Goal: Task Accomplishment & Management: Use online tool/utility

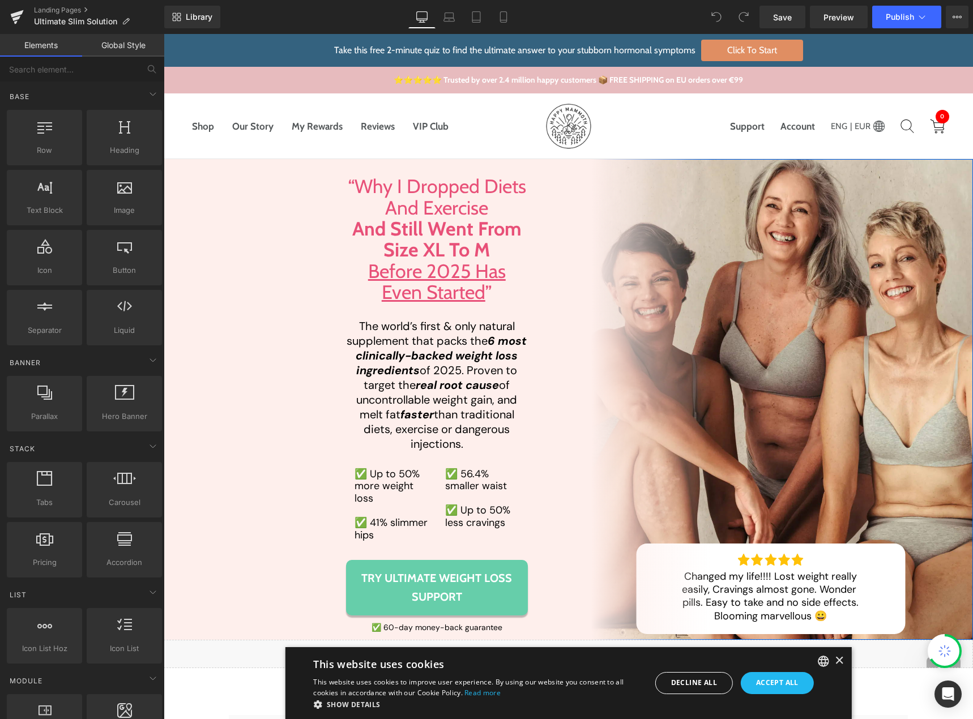
click at [368, 589] on span "Try Ultimate Weight Loss Support" at bounding box center [437, 587] width 160 height 37
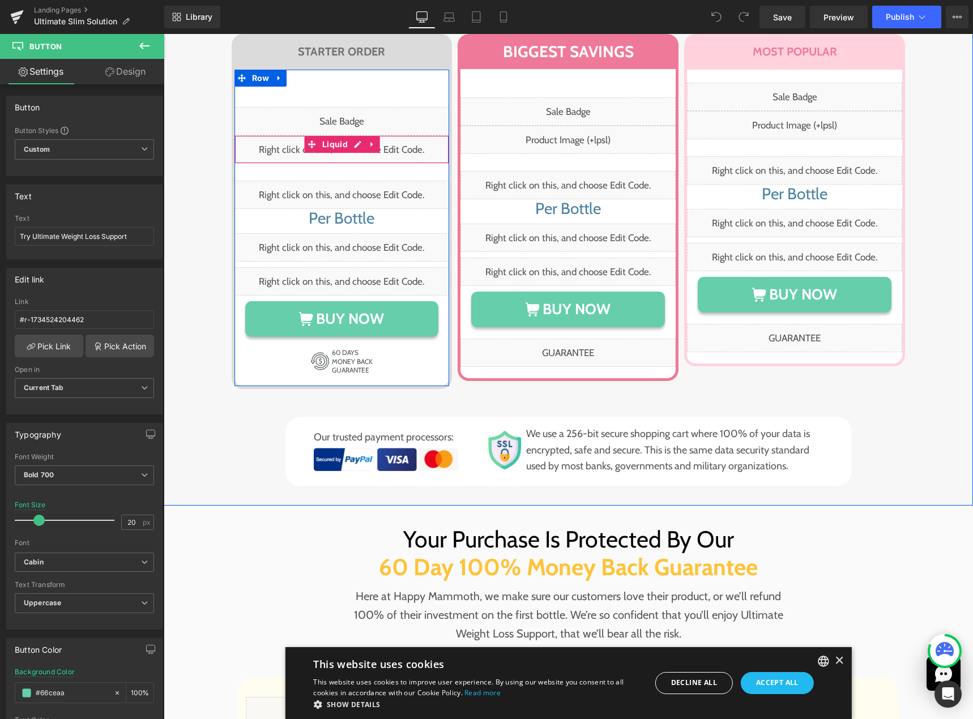
scroll to position [7739, 0]
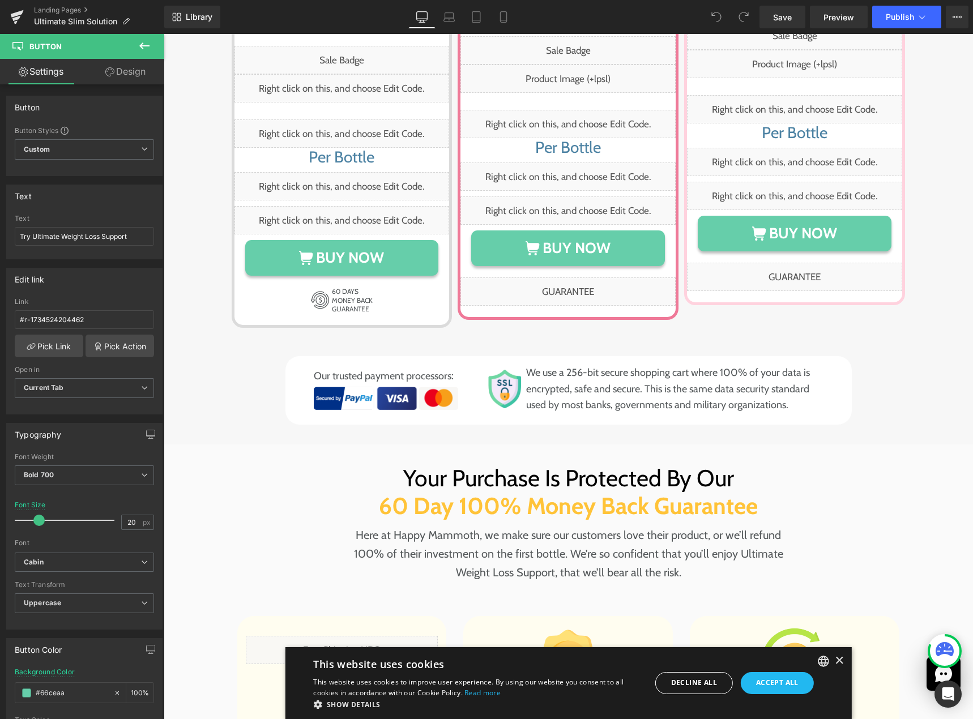
click at [144, 45] on icon at bounding box center [144, 45] width 10 height 7
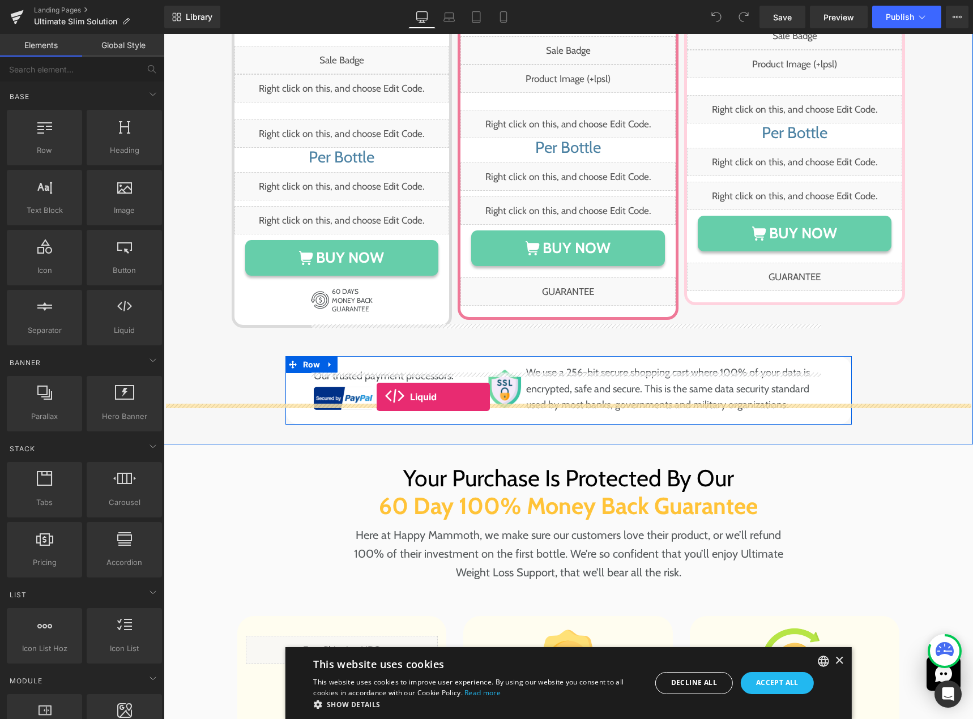
drag, startPoint x: 208, startPoint y: 323, endPoint x: 377, endPoint y: 397, distance: 184.3
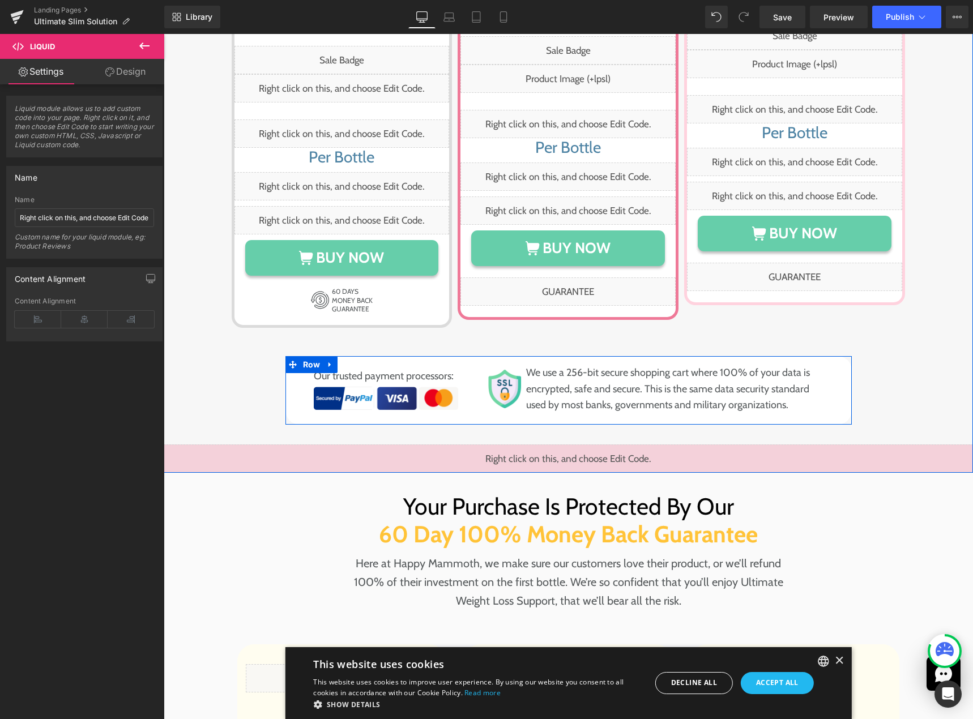
click at [578, 445] on div "Liquid" at bounding box center [568, 459] width 809 height 28
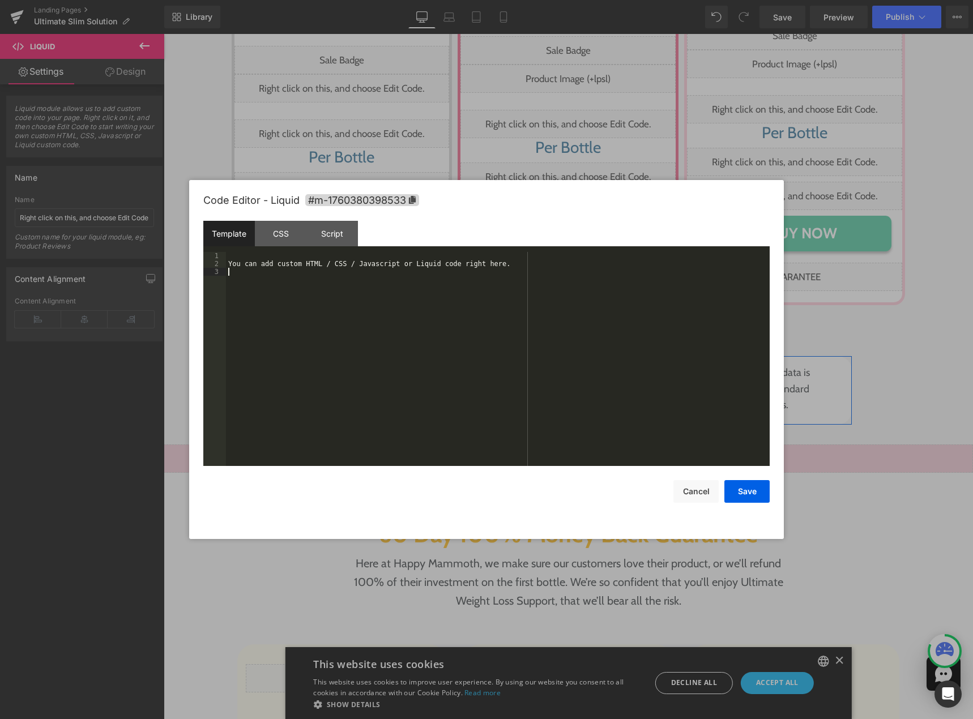
click at [391, 332] on div "You can add custom HTML / CSS / Javascript or Liquid code right here." at bounding box center [498, 367] width 544 height 230
click at [339, 302] on div "{% render 'pricing-table-form-variants', product_id: 'ultimate-weight-control-c…" at bounding box center [498, 367] width 544 height 230
click at [288, 248] on div "Template CSS Script Data" at bounding box center [486, 236] width 566 height 31
click at [284, 234] on div "CSS" at bounding box center [281, 233] width 52 height 25
click at [301, 345] on div "#m-1760380398533 { }" at bounding box center [498, 367] width 544 height 230
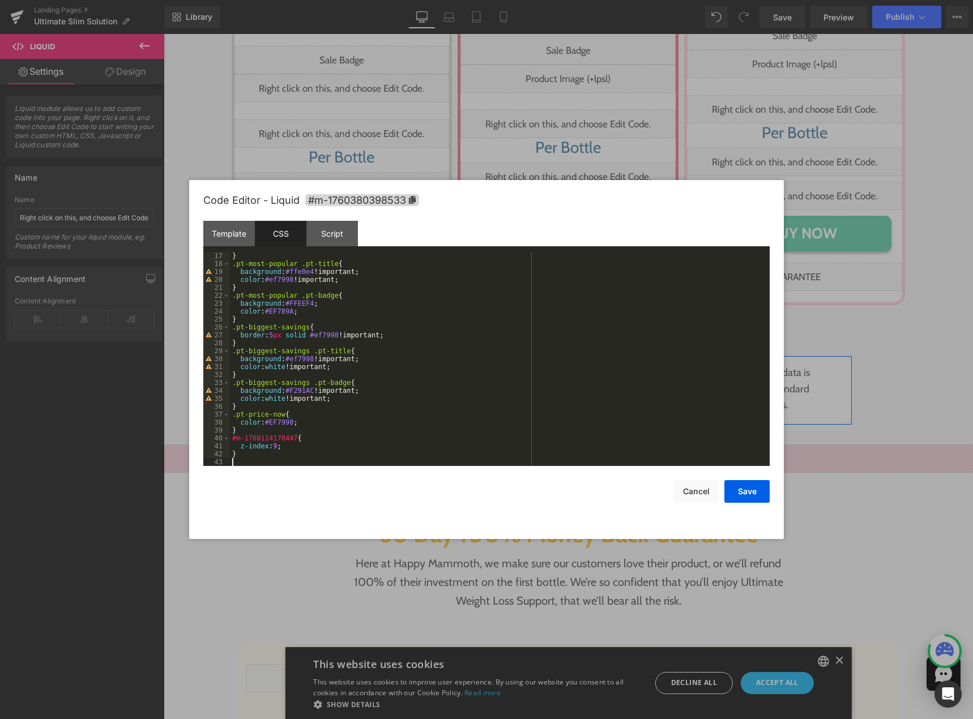
scroll to position [127, 0]
click at [412, 202] on icon at bounding box center [412, 200] width 8 height 8
drag, startPoint x: 292, startPoint y: 440, endPoint x: 214, endPoint y: 442, distance: 77.6
click at [214, 442] on pre "17 18 19 20 21 22 23 24 25 26 27 28 29 30 31 32 33 34 35 36 37 38 39 40 41 42 4…" at bounding box center [486, 359] width 566 height 214
click at [237, 440] on div "} .pt-most-popular .pt-title { background : #ffe0e4 !important; color : #ef7998…" at bounding box center [497, 367] width 535 height 230
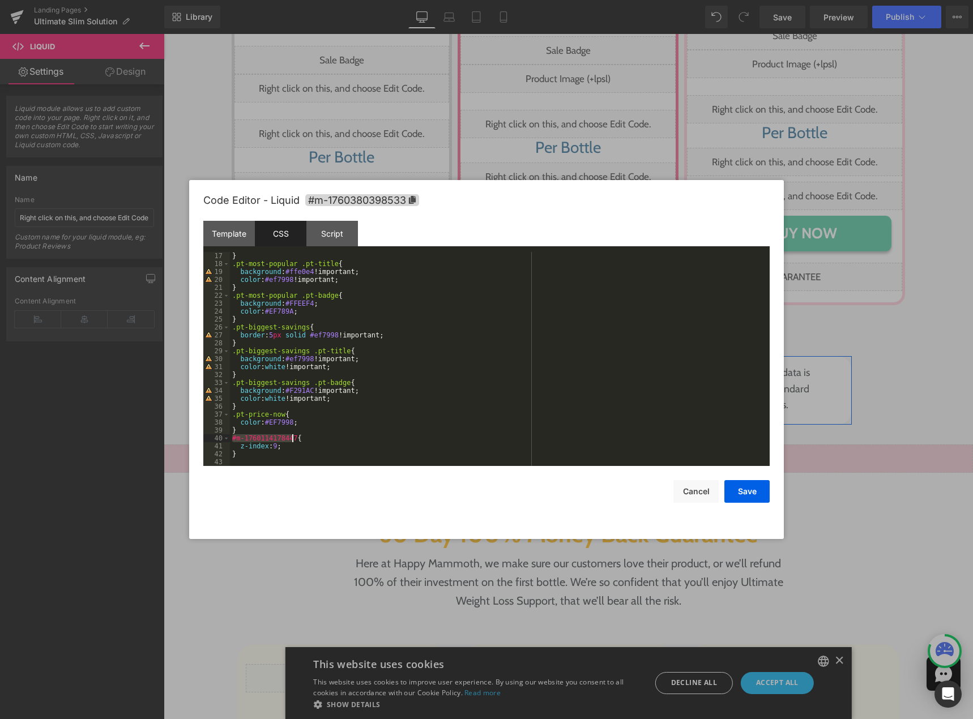
drag, startPoint x: 232, startPoint y: 441, endPoint x: 290, endPoint y: 437, distance: 59.0
click at [290, 437] on div "} .pt-most-popular .pt-title { background : #ffe0e4 !important; color : #ef7998…" at bounding box center [497, 367] width 535 height 230
click at [738, 488] on button "Save" at bounding box center [746, 491] width 45 height 23
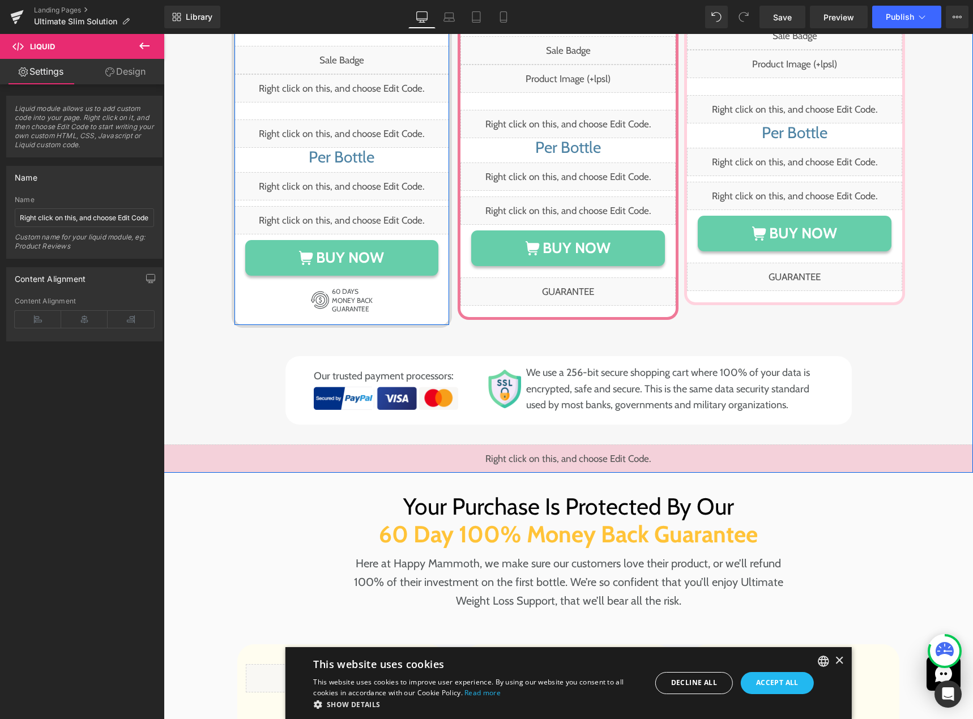
click at [352, 172] on div "Liquid" at bounding box center [341, 186] width 215 height 28
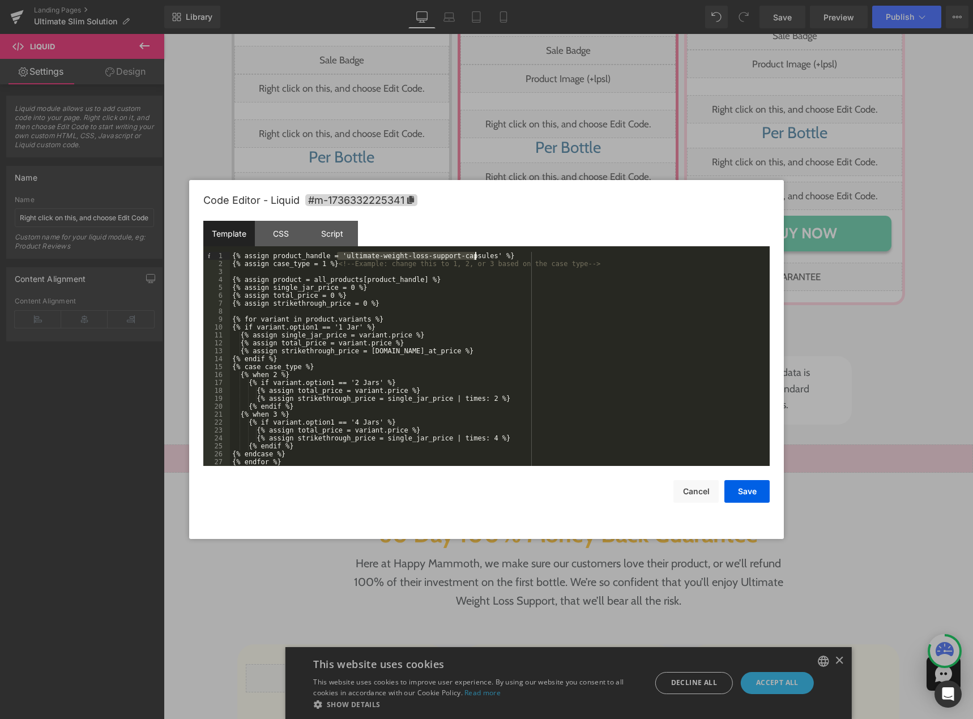
drag, startPoint x: 336, startPoint y: 257, endPoint x: 475, endPoint y: 257, distance: 138.7
click at [475, 257] on div "{% assign product_handle = 'ultimate-weight-loss-support-capsules' %} {% assign…" at bounding box center [497, 367] width 535 height 230
drag, startPoint x: 684, startPoint y: 491, endPoint x: 677, endPoint y: 489, distance: 7.0
click at [685, 491] on button "Cancel" at bounding box center [695, 491] width 45 height 23
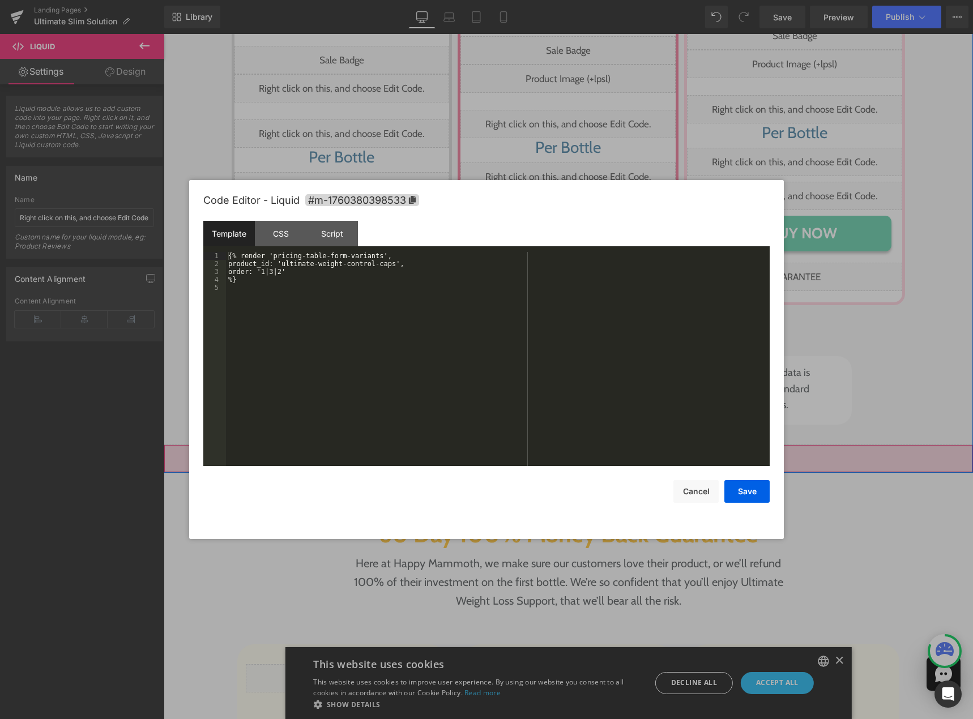
click at [579, 445] on div "Liquid" at bounding box center [568, 459] width 809 height 28
drag, startPoint x: 289, startPoint y: 264, endPoint x: 387, endPoint y: 267, distance: 98.6
click at [387, 267] on div "{% render 'pricing-table-form-variants', product_id: 'ultimate-weight-control-c…" at bounding box center [498, 367] width 544 height 230
click at [737, 493] on button "Save" at bounding box center [746, 491] width 45 height 23
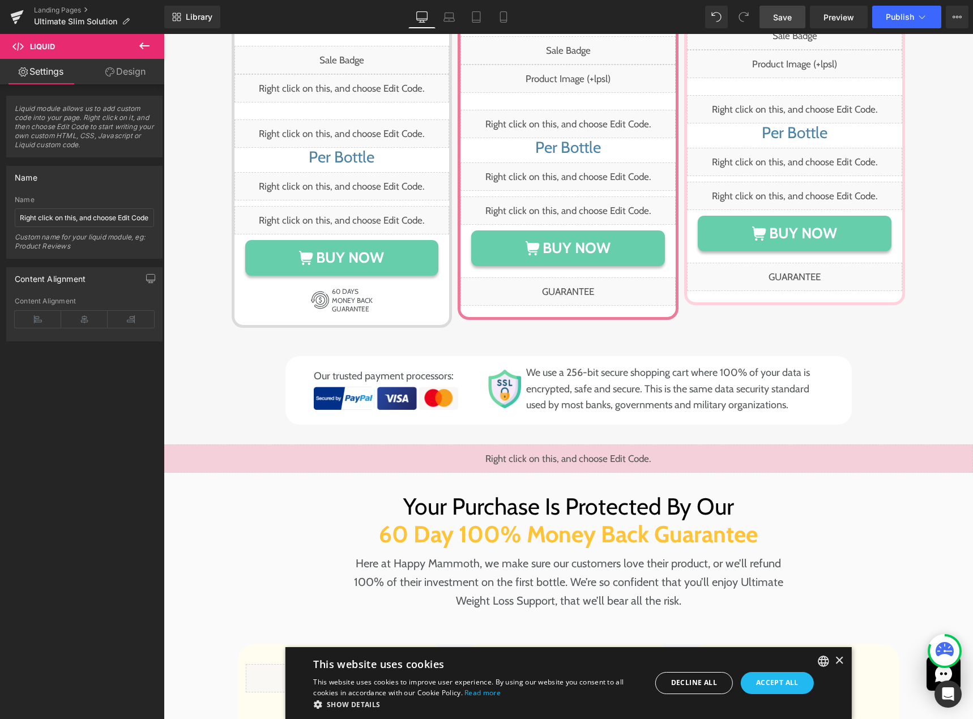
click at [775, 20] on span "Save" at bounding box center [782, 17] width 19 height 12
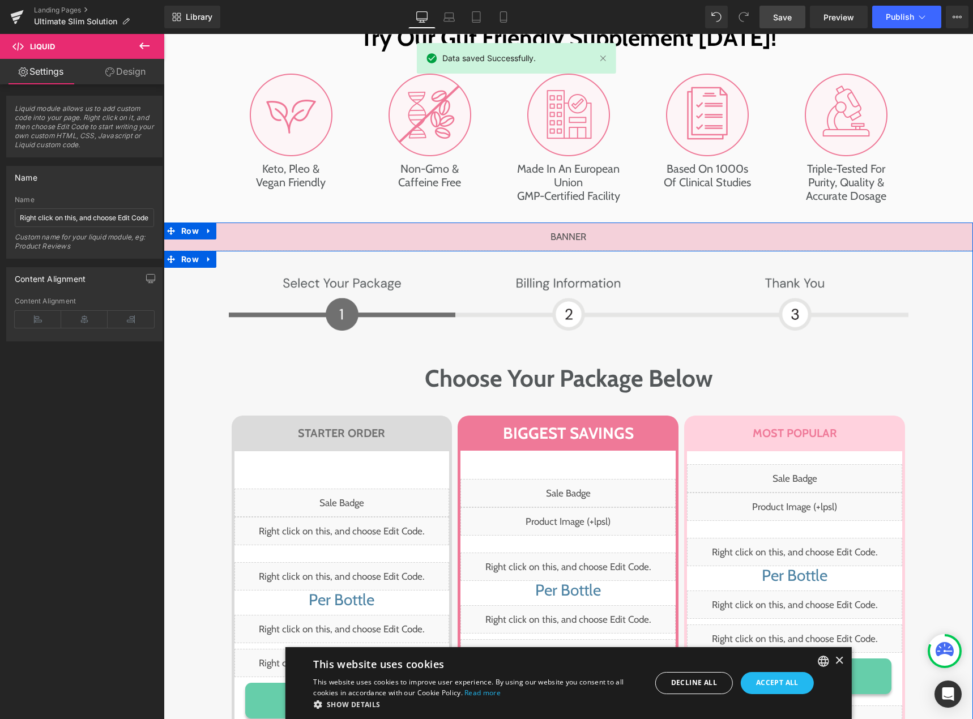
scroll to position [7286, 0]
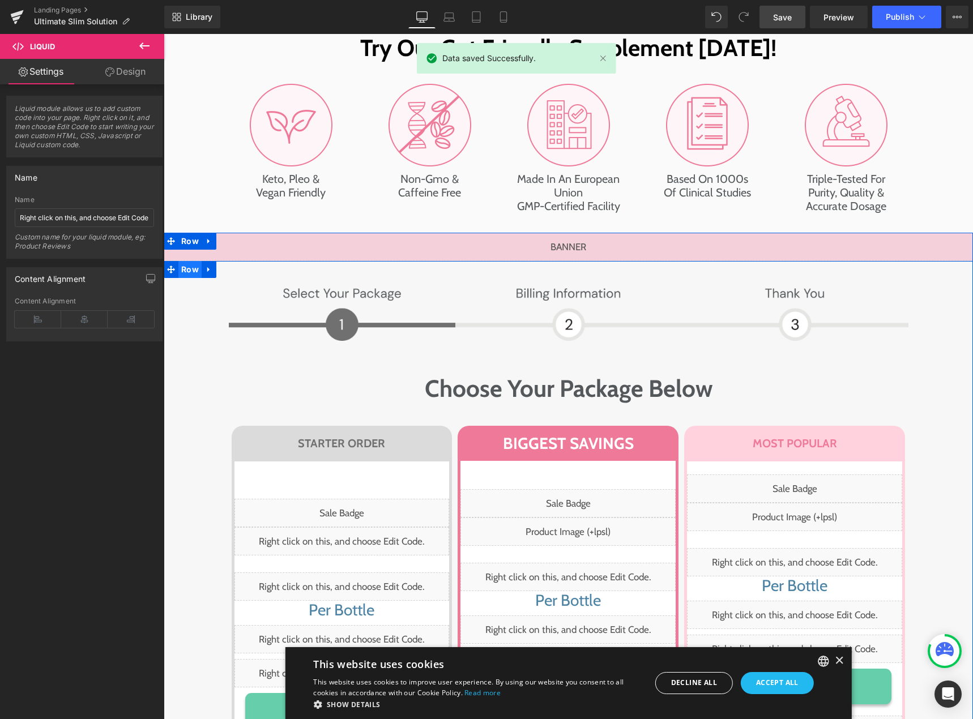
click at [185, 261] on span "Row" at bounding box center [189, 269] width 23 height 17
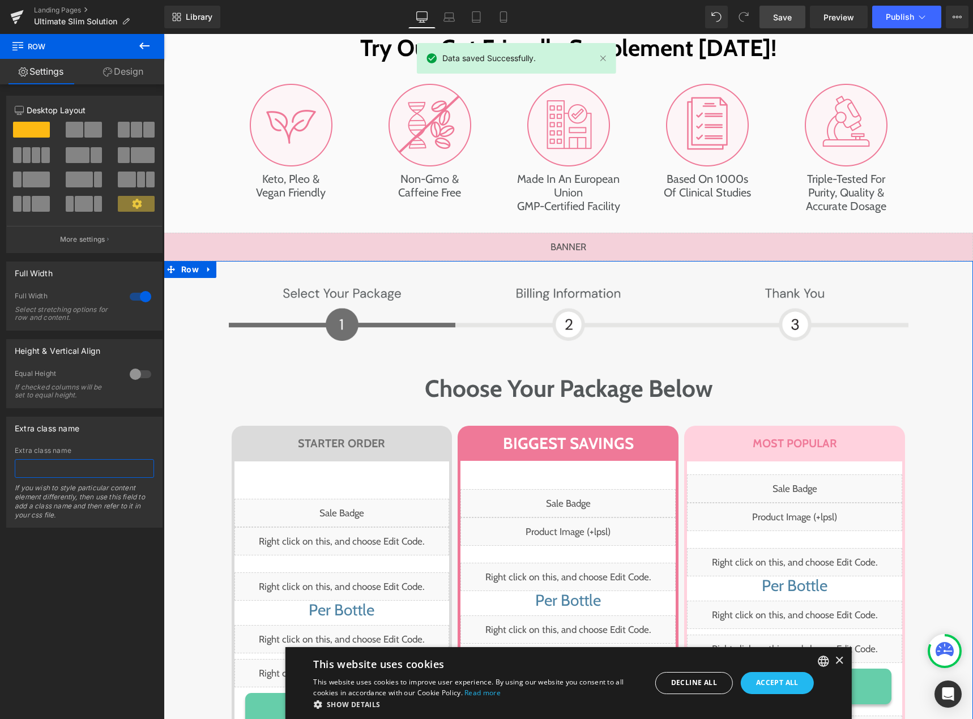
click at [55, 461] on input "text" at bounding box center [84, 468] width 139 height 19
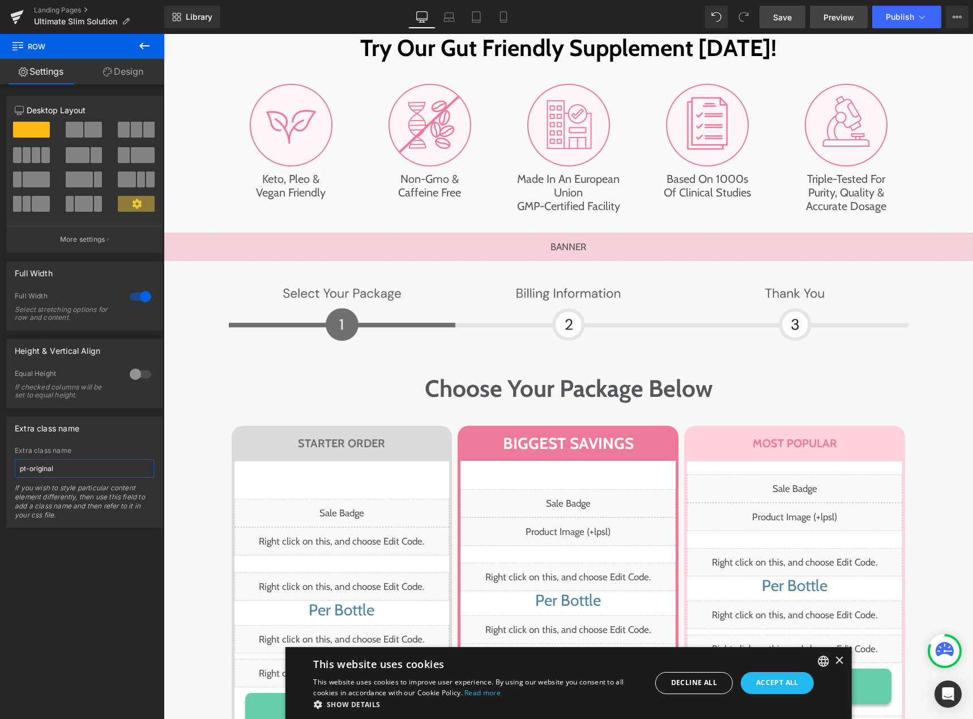
type input "pt-original"
click at [834, 16] on span "Preview" at bounding box center [838, 17] width 31 height 12
click at [775, 13] on span "Save" at bounding box center [782, 17] width 19 height 12
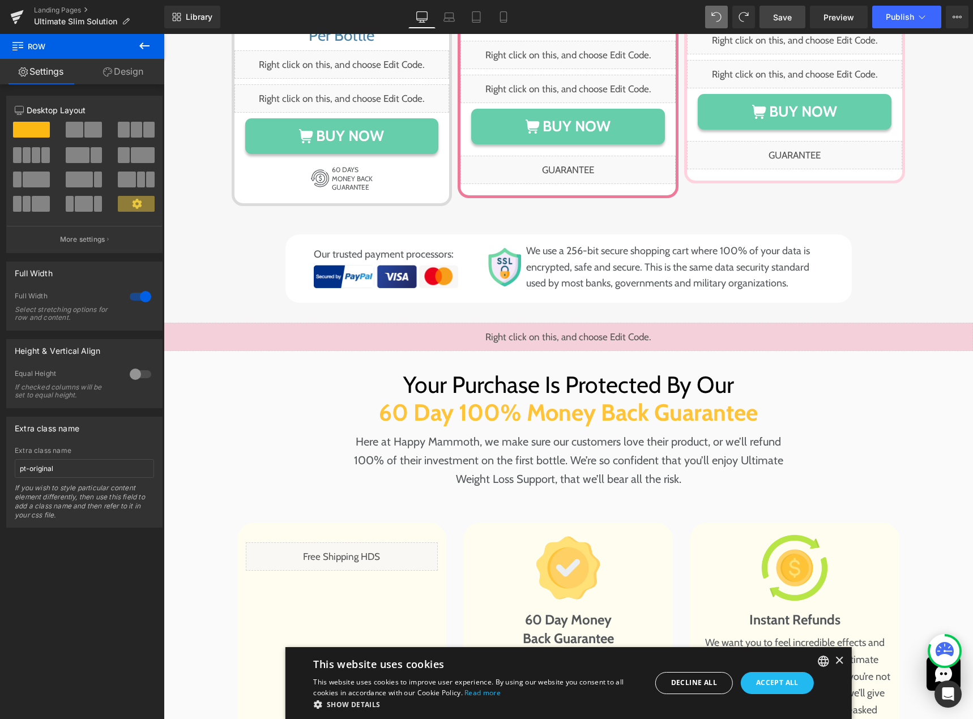
scroll to position [7879, 0]
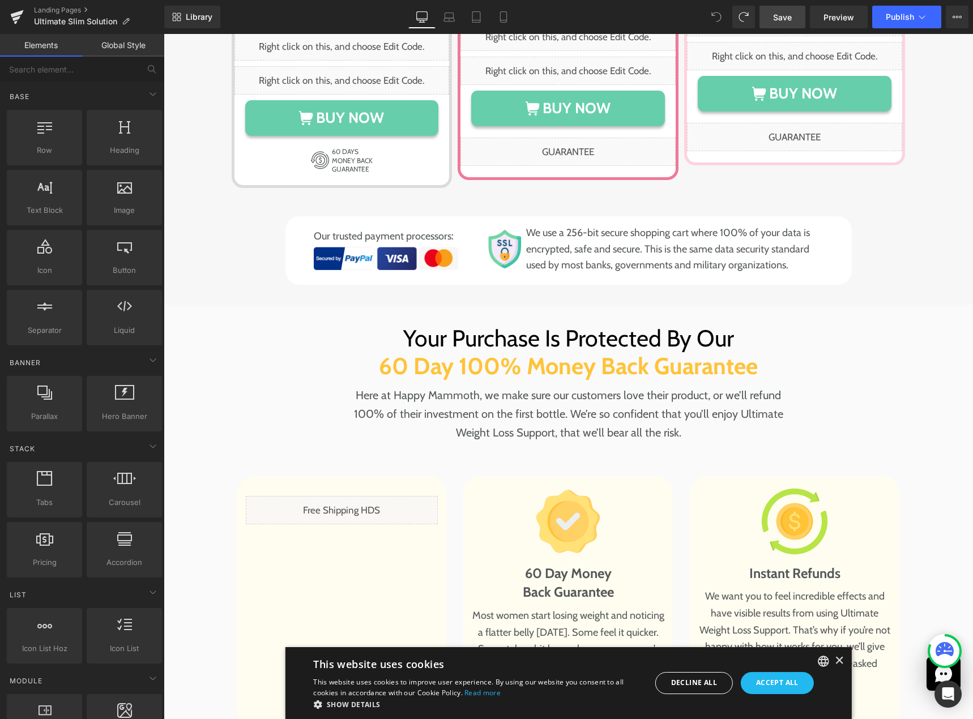
click at [716, 19] on icon at bounding box center [716, 17] width 10 height 10
click at [780, 18] on span "Save" at bounding box center [782, 17] width 19 height 12
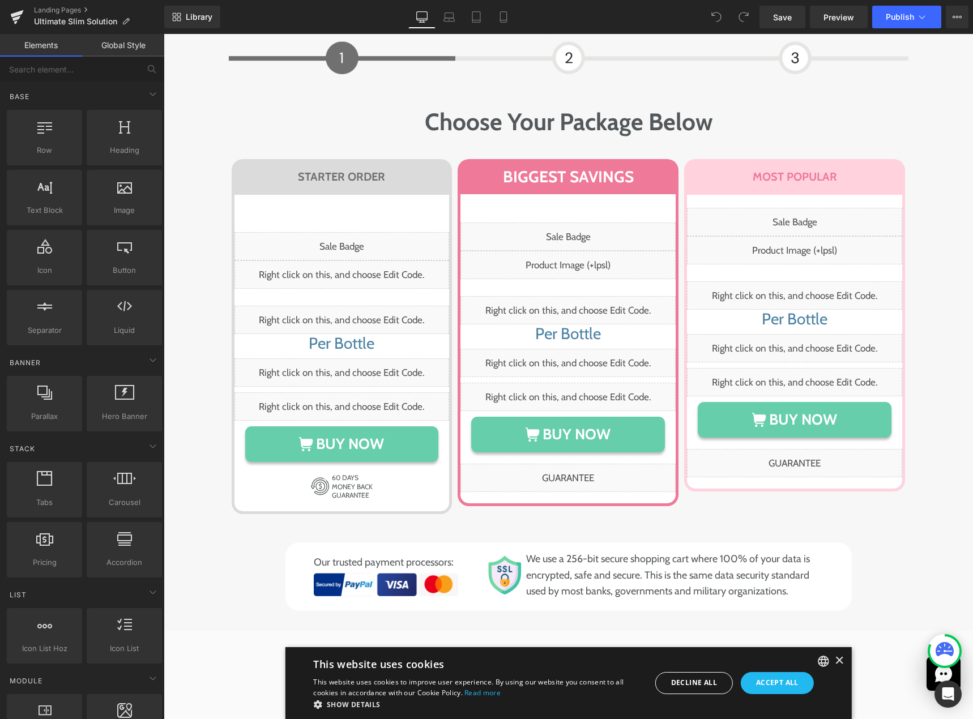
scroll to position [7651, 0]
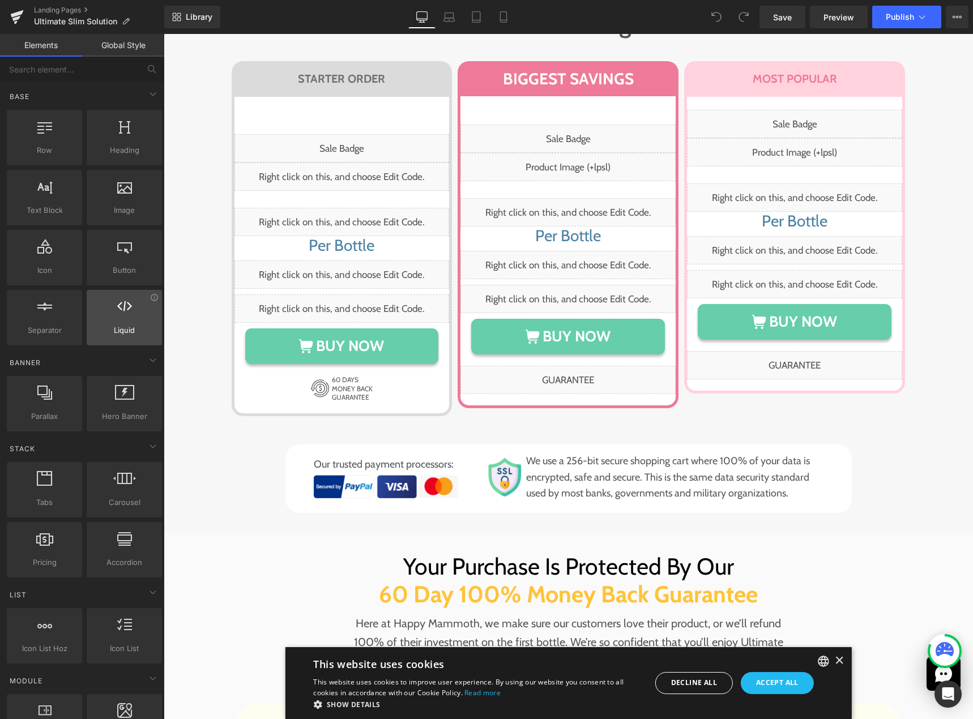
click at [114, 318] on div at bounding box center [124, 311] width 69 height 25
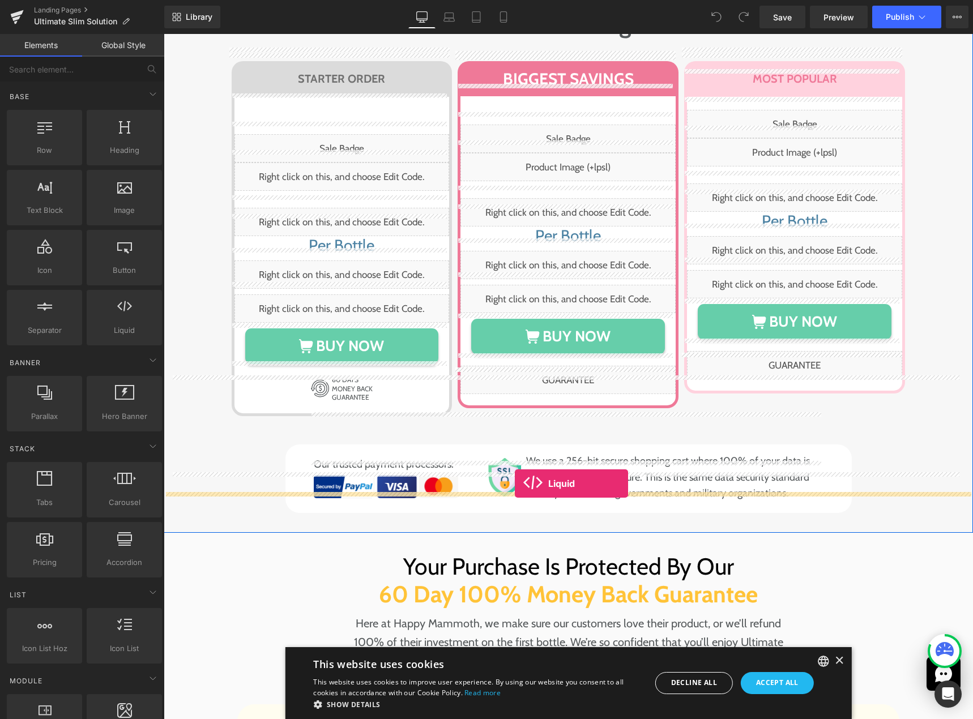
drag, startPoint x: 285, startPoint y: 356, endPoint x: 515, endPoint y: 484, distance: 262.8
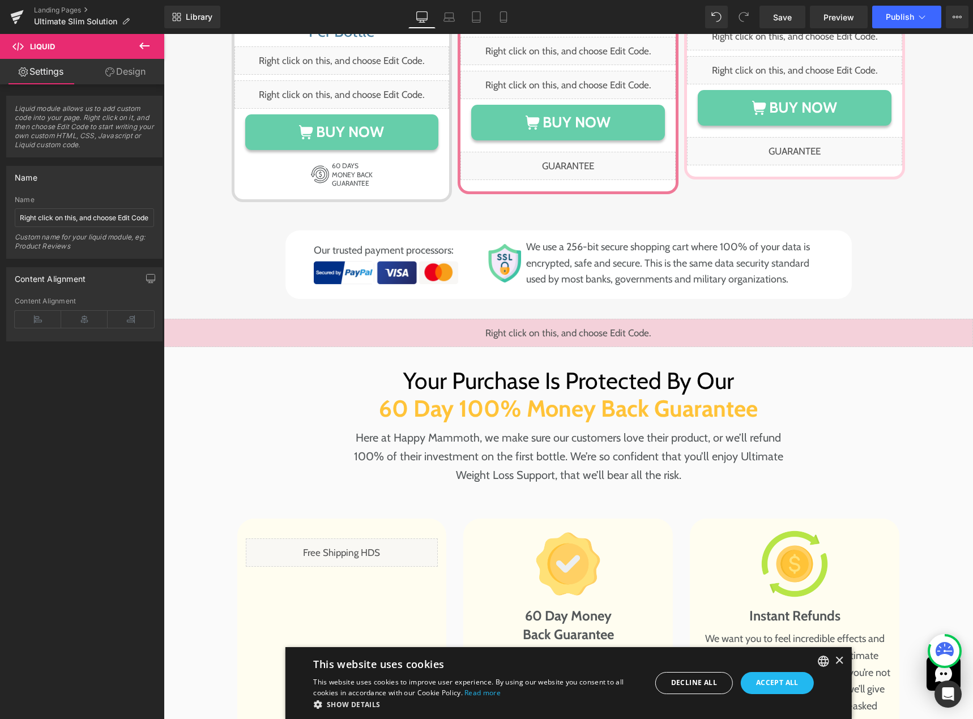
scroll to position [7934, 0]
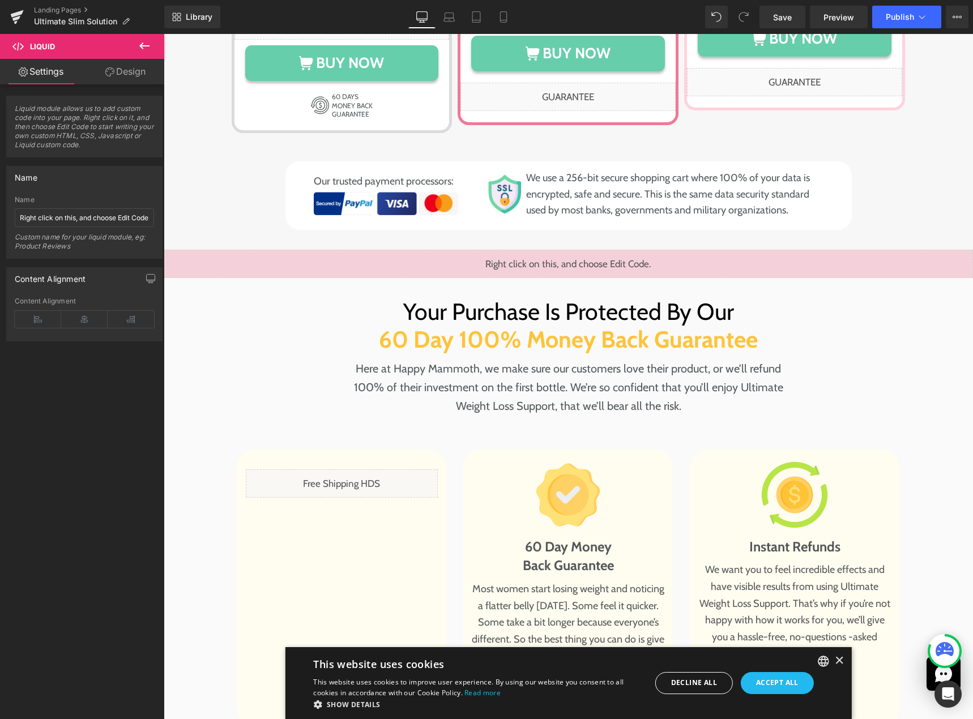
click at [568, 250] on div "Liquid" at bounding box center [568, 264] width 809 height 28
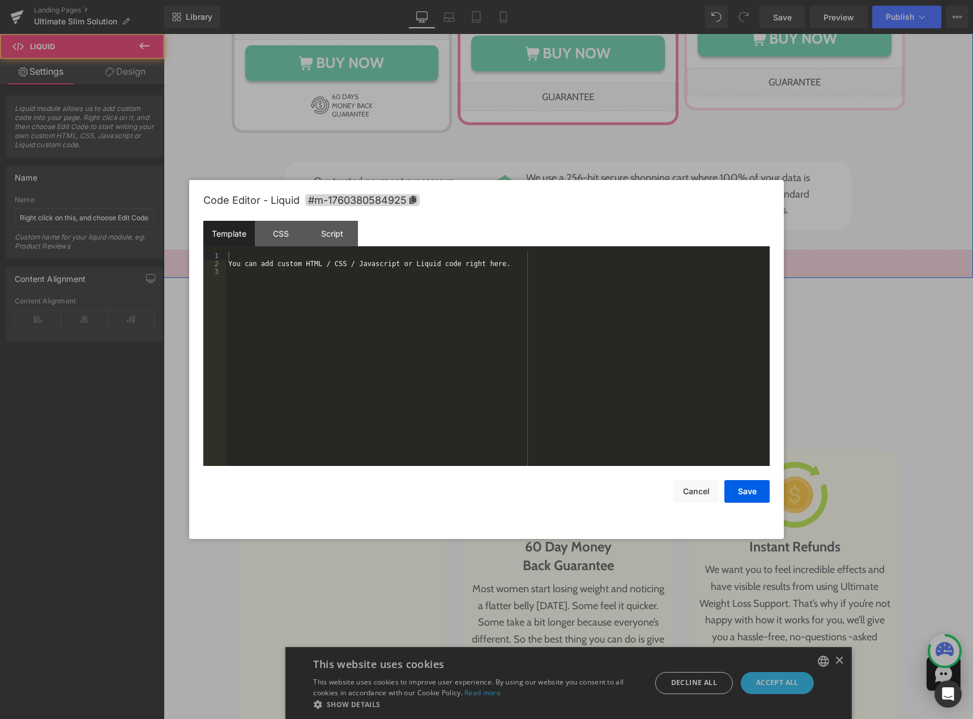
click at [577, 250] on div "Liquid" at bounding box center [568, 264] width 809 height 28
click at [690, 490] on button "Cancel" at bounding box center [695, 491] width 45 height 23
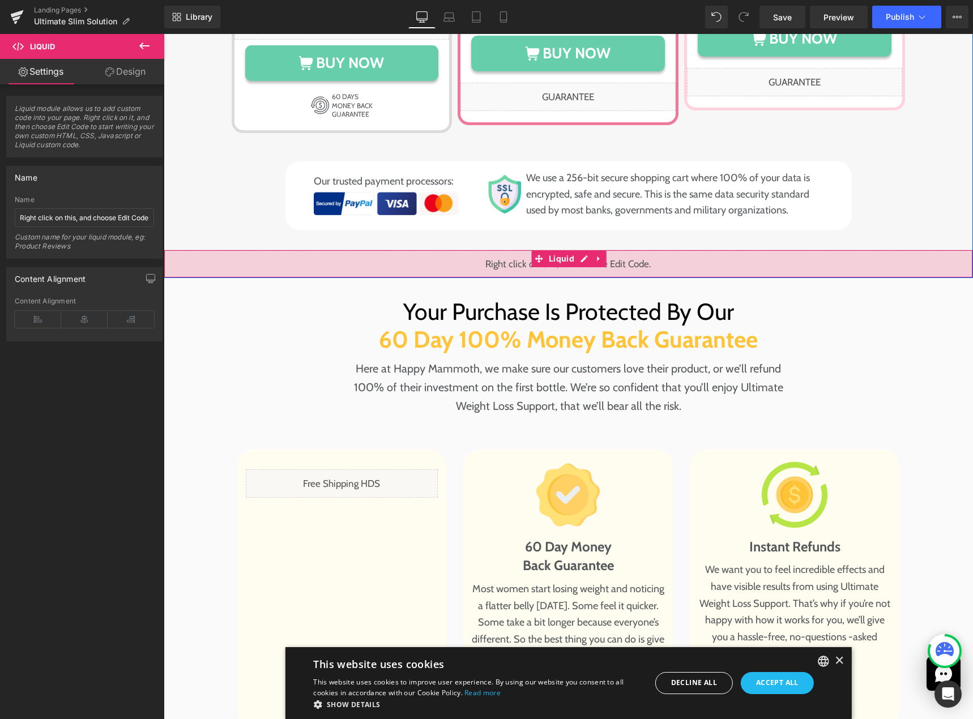
click at [423, 250] on div "Liquid" at bounding box center [568, 264] width 809 height 28
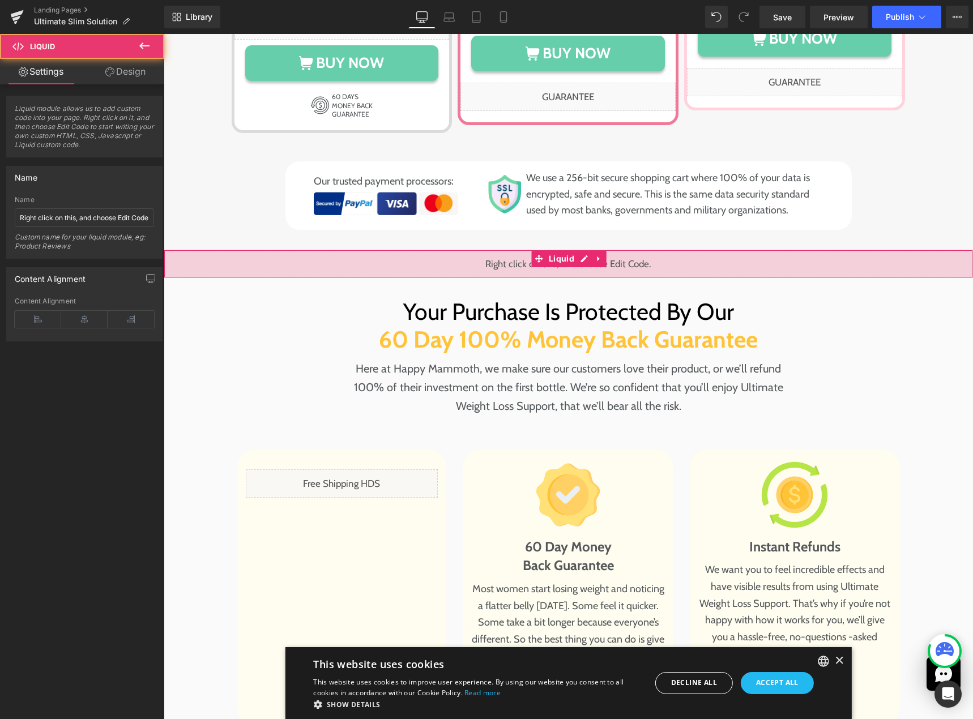
click at [128, 62] on link "Design" at bounding box center [125, 71] width 82 height 25
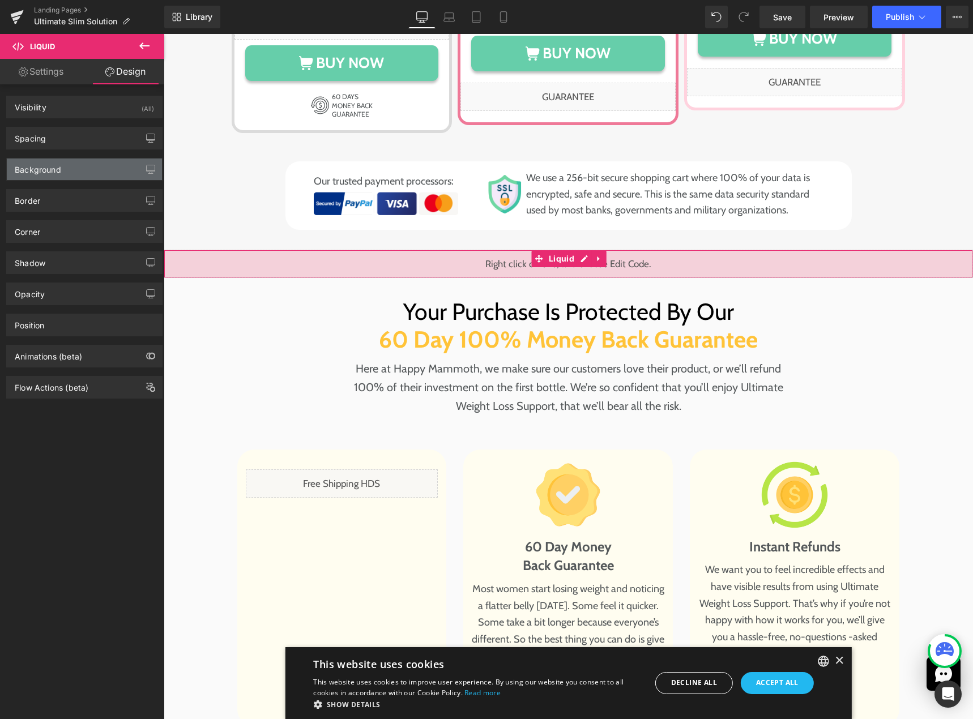
click at [75, 168] on div "Background" at bounding box center [84, 170] width 155 height 22
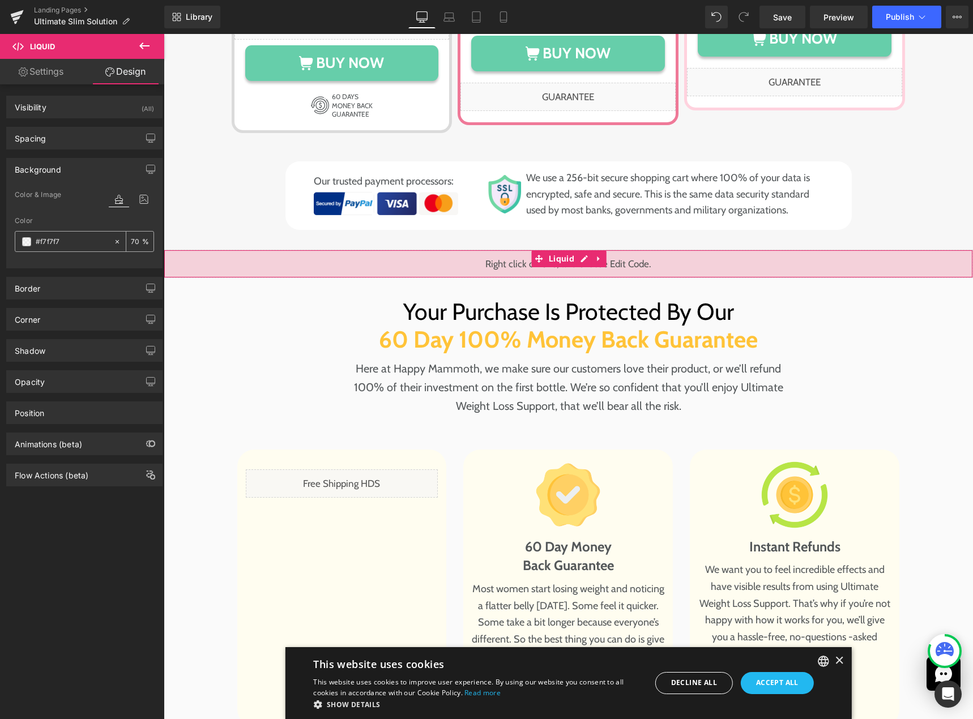
click at [113, 240] on icon at bounding box center [117, 242] width 8 height 8
click at [104, 263] on div at bounding box center [84, 261] width 139 height 7
click at [257, 298] on div "Your Purchase Is Protected By Our 60 Day 100% Money Back Guarantee Heading Your…" at bounding box center [568, 512] width 787 height 429
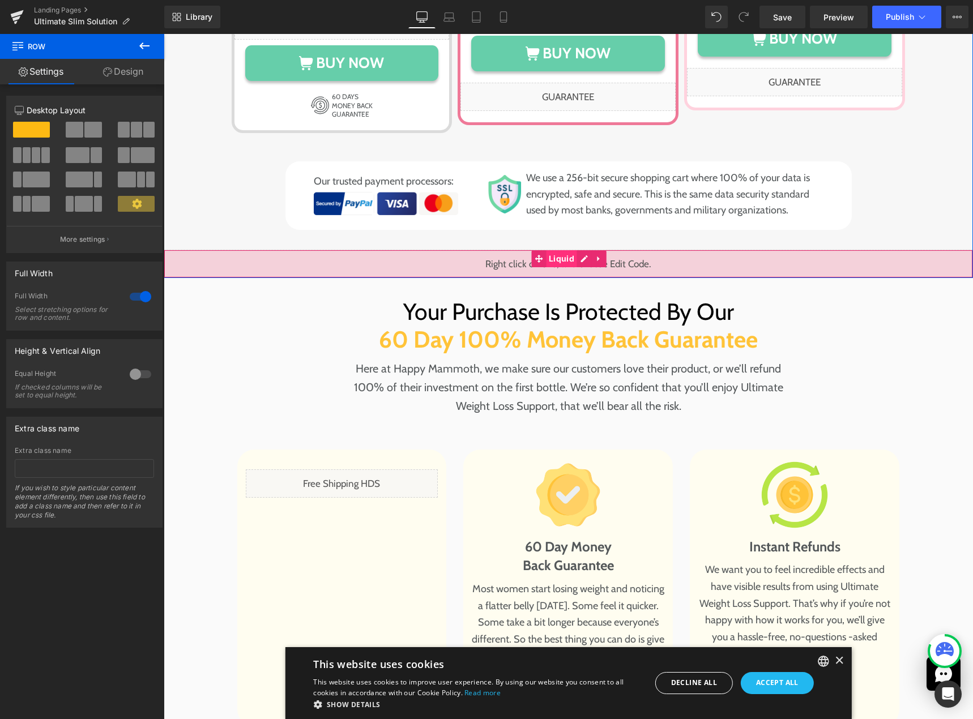
click at [567, 250] on span "Liquid" at bounding box center [561, 258] width 31 height 17
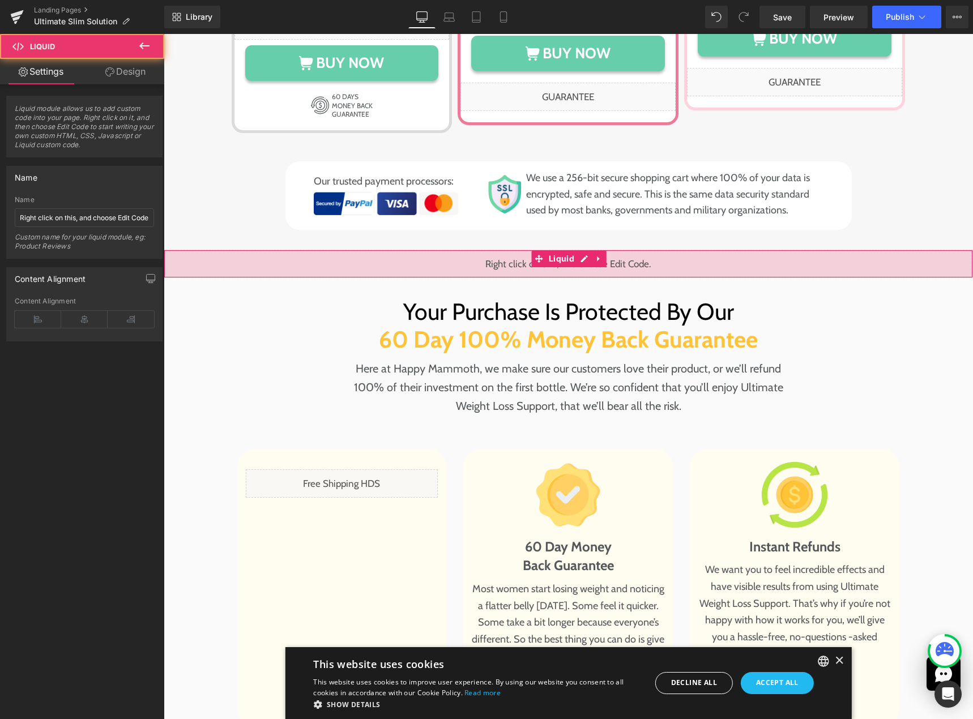
click at [119, 76] on link "Design" at bounding box center [125, 71] width 82 height 25
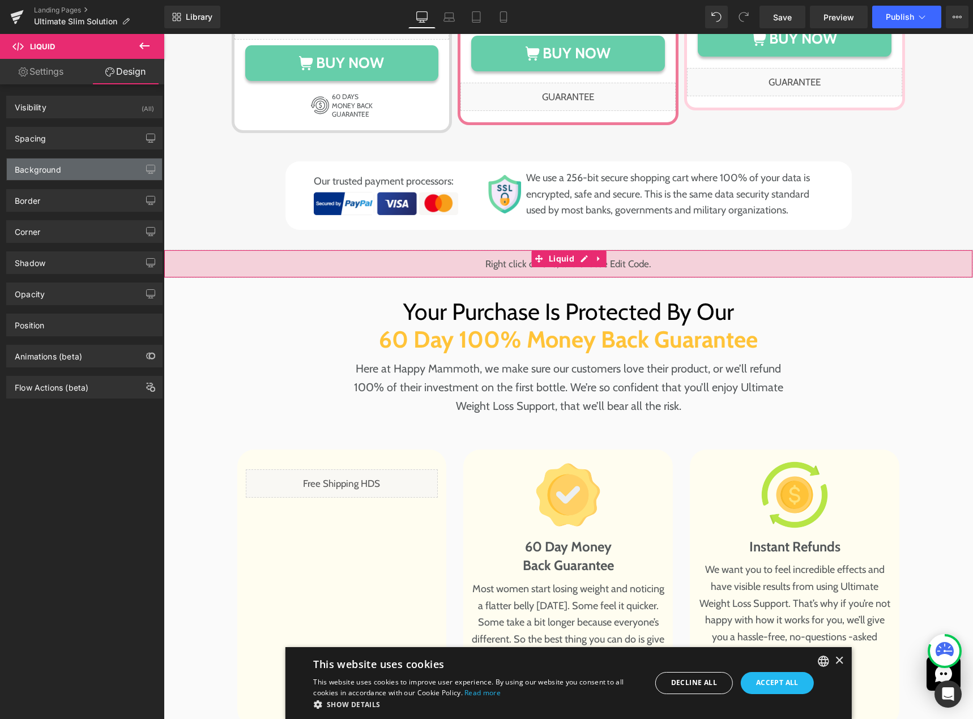
click at [74, 164] on div "Background" at bounding box center [84, 170] width 155 height 22
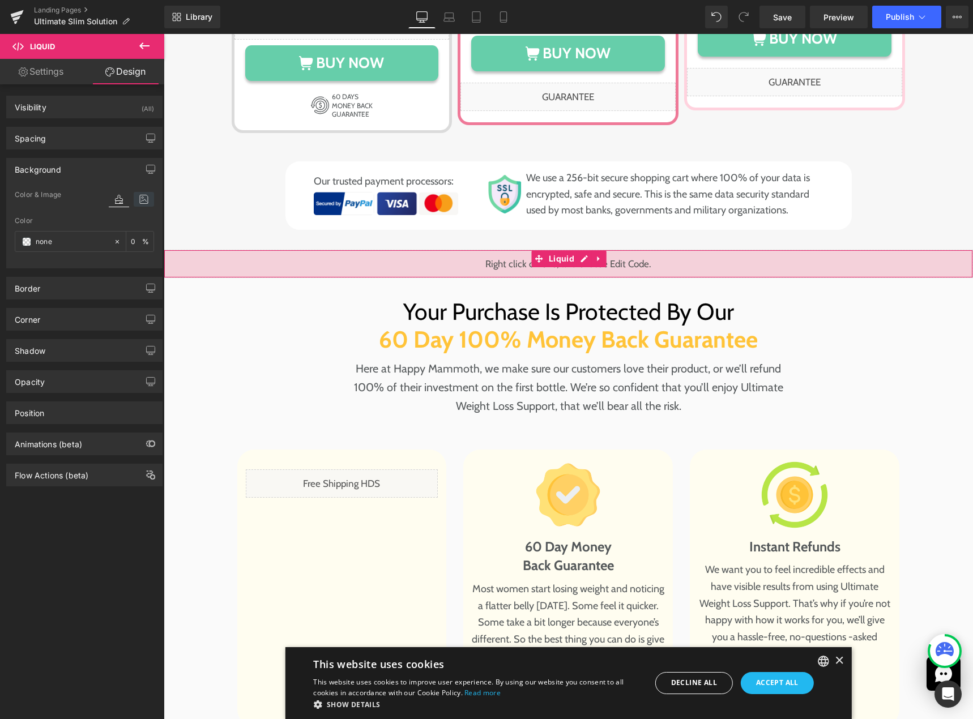
click at [134, 201] on icon at bounding box center [144, 199] width 20 height 15
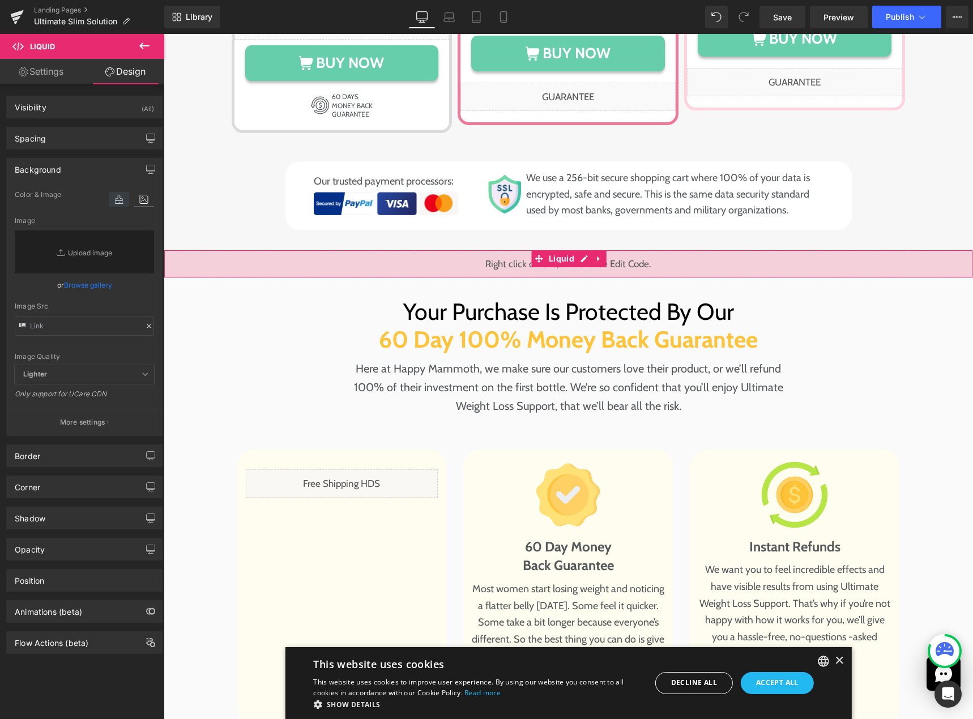
click at [112, 201] on icon at bounding box center [119, 199] width 20 height 15
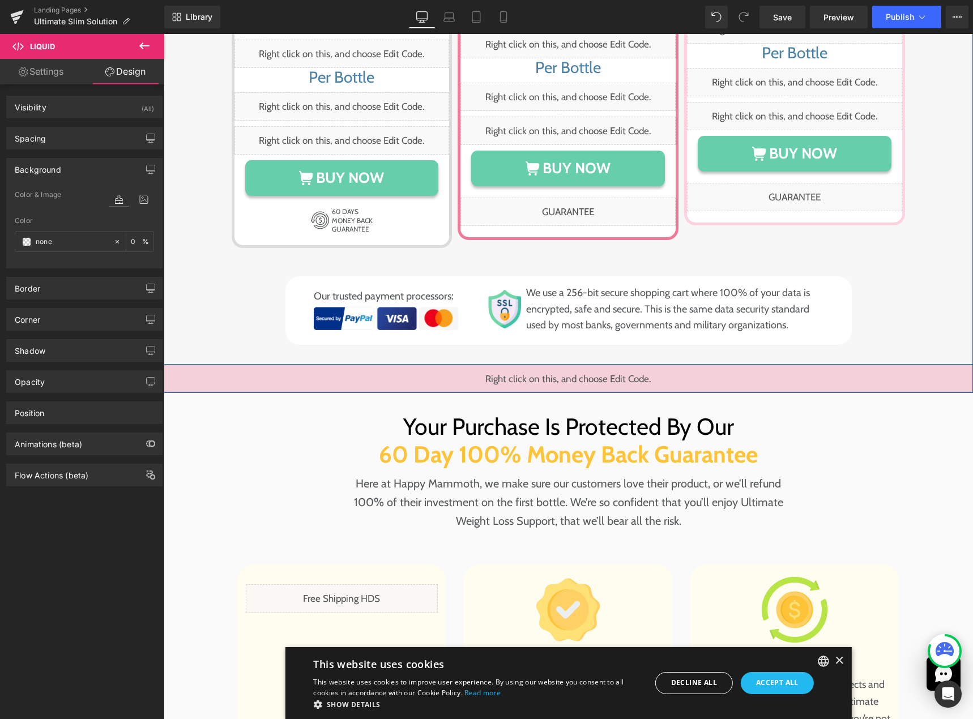
scroll to position [7820, 0]
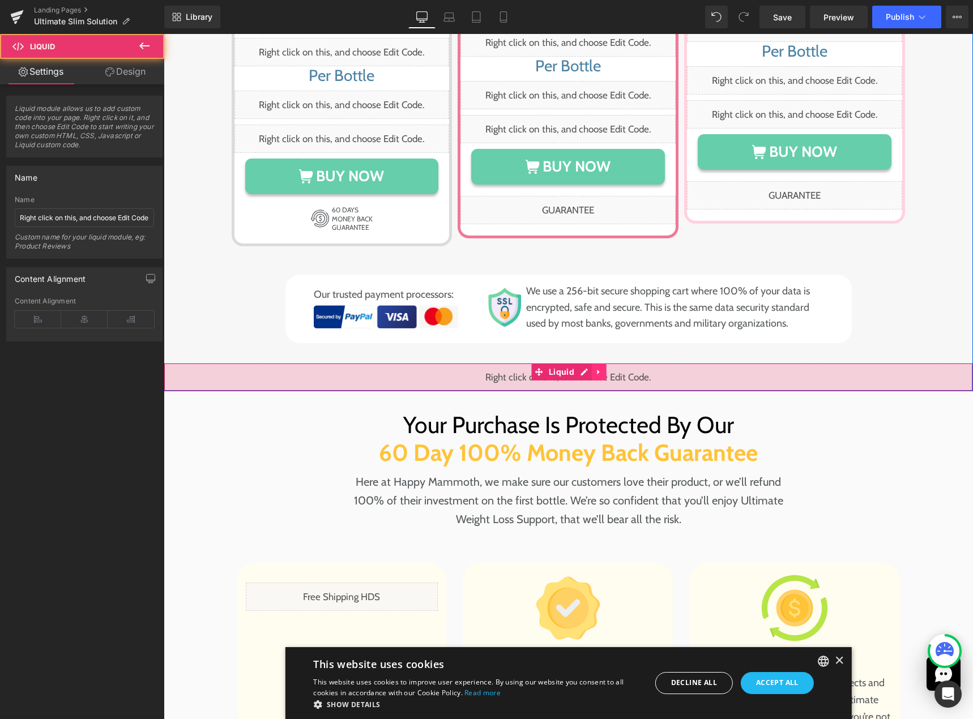
click at [587, 363] on div "Liquid" at bounding box center [568, 377] width 809 height 28
click at [582, 363] on div "Liquid" at bounding box center [568, 377] width 809 height 28
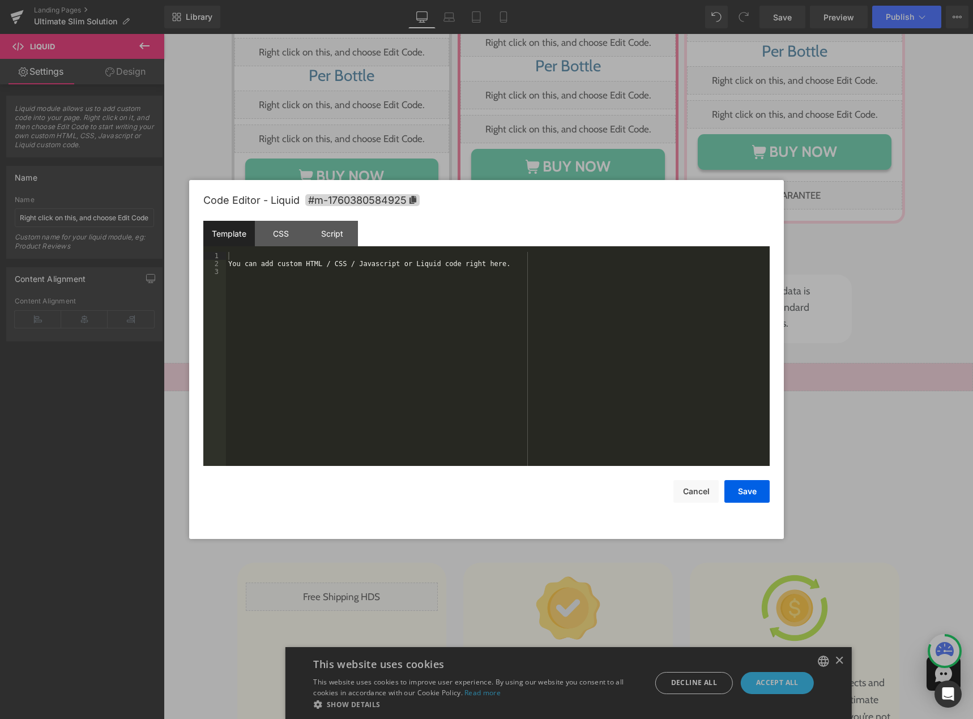
click at [364, 320] on div "You can add custom HTML / CSS / Javascript or Liquid code right here." at bounding box center [498, 367] width 544 height 230
click at [407, 313] on div "{% render 'pricing-table-form-variants', product_id: 'ultimate-weight-control-c…" at bounding box center [498, 367] width 544 height 230
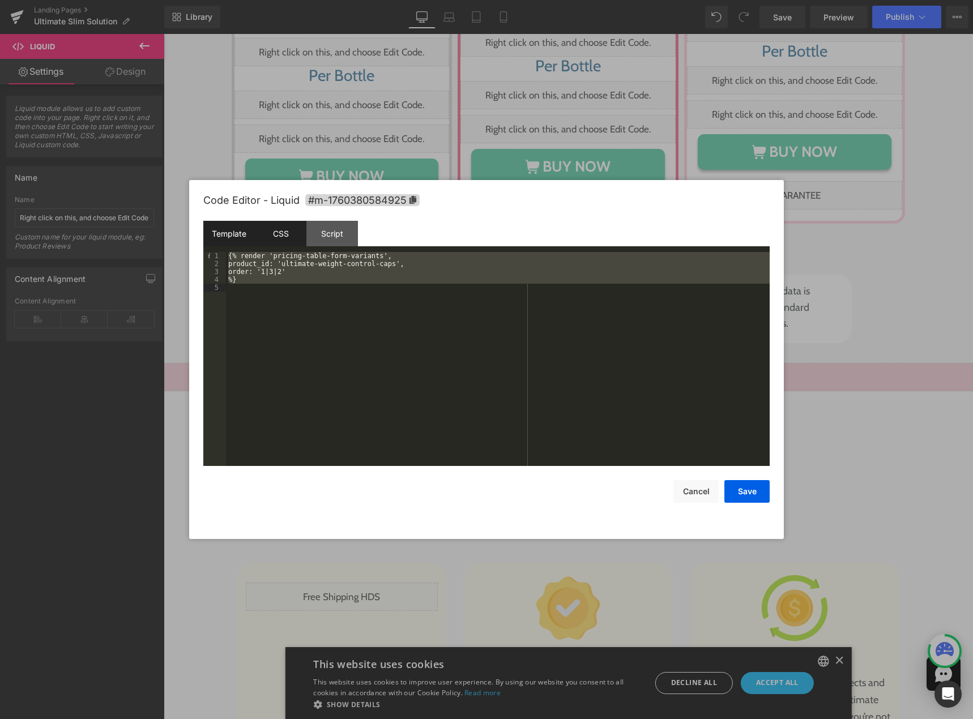
click at [279, 238] on div "CSS" at bounding box center [281, 233] width 52 height 25
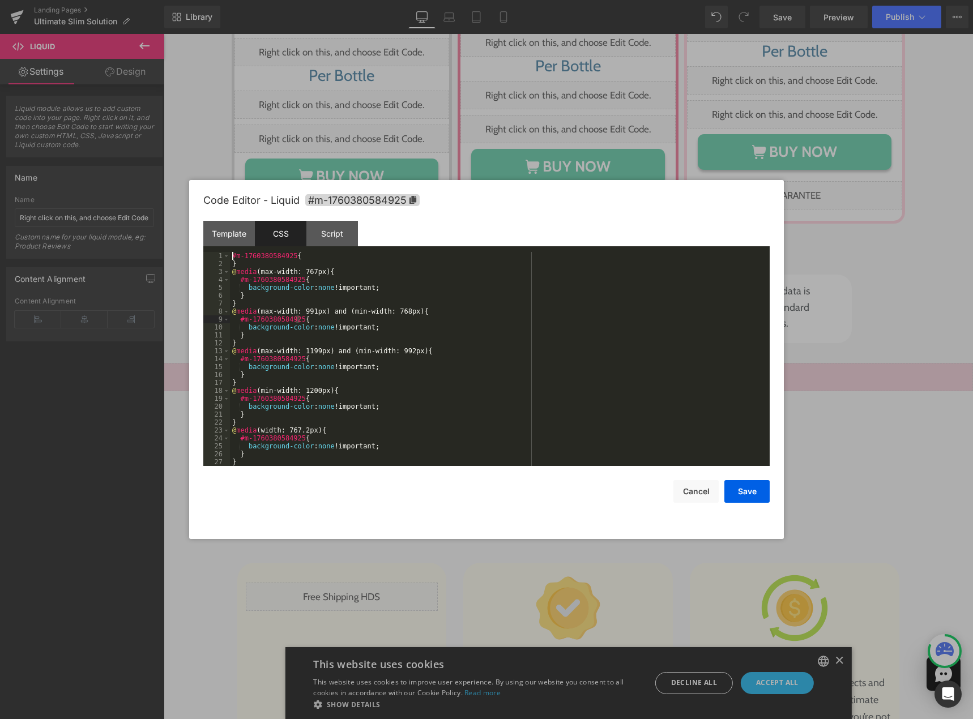
click at [298, 320] on div "#m-1760380584925 { } @ media (max-width: 767px) { #m-1760380584925 { background…" at bounding box center [497, 367] width 535 height 230
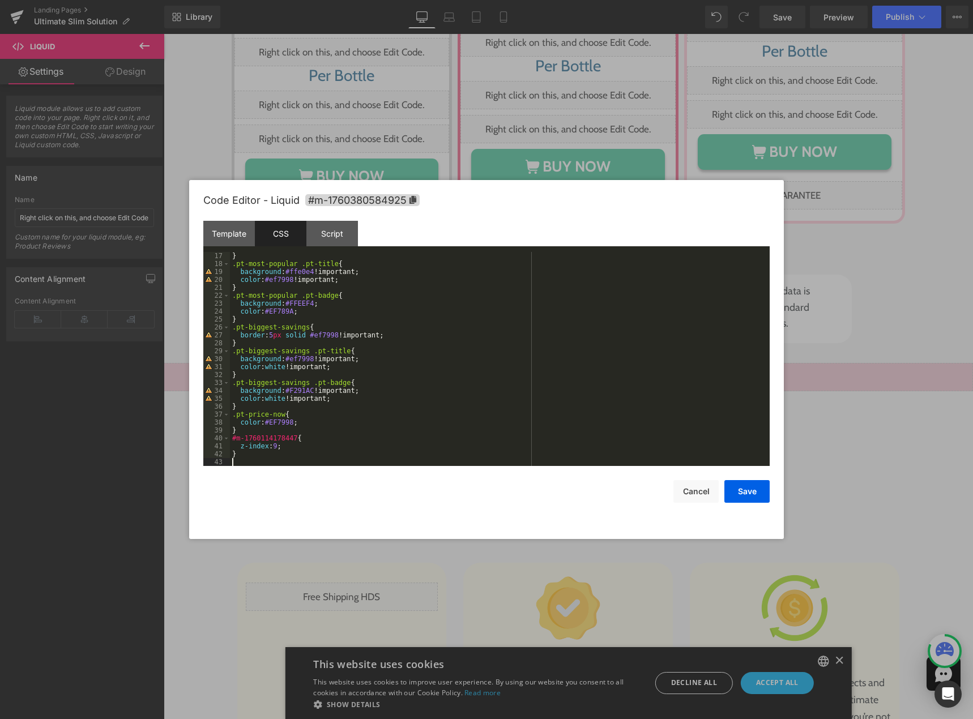
scroll to position [0, 0]
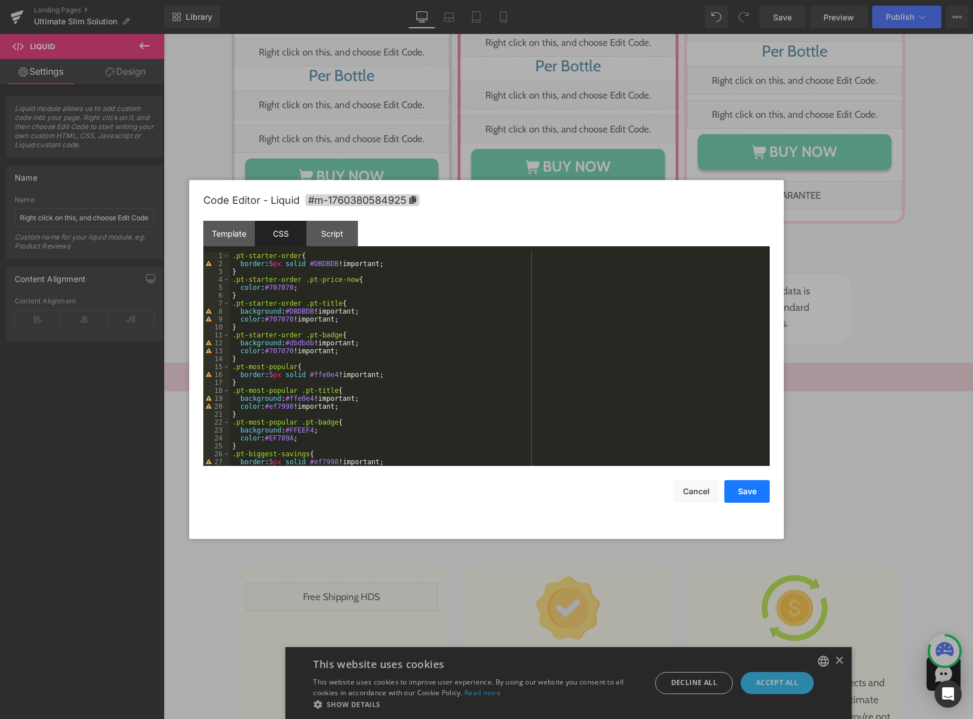
click at [739, 483] on button "Save" at bounding box center [746, 491] width 45 height 23
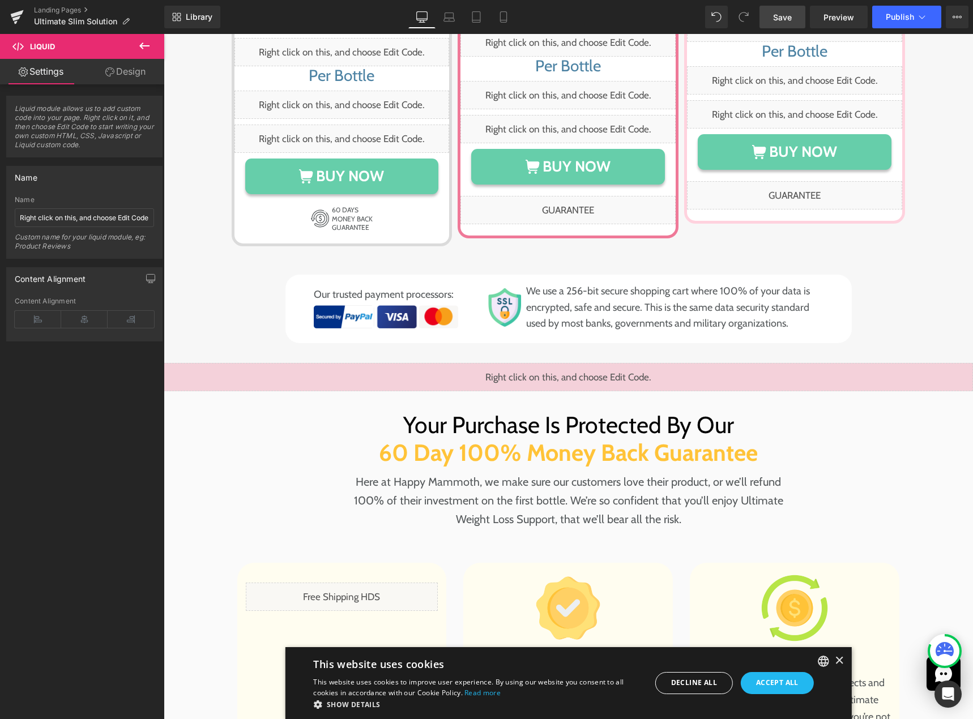
click at [791, 15] on span "Save" at bounding box center [782, 17] width 19 height 12
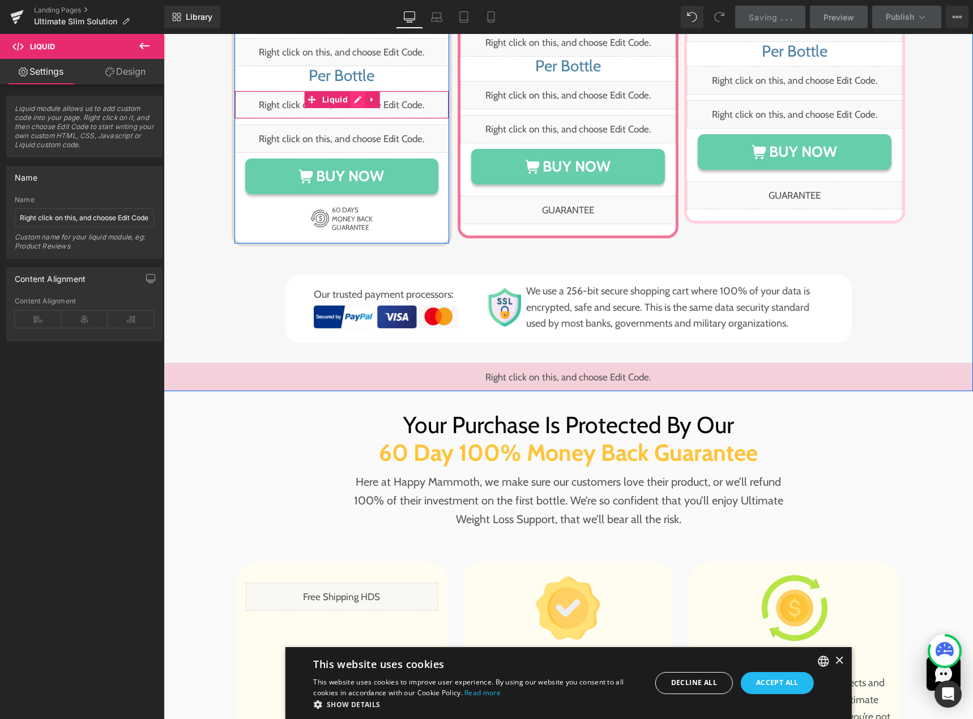
click at [352, 91] on div "Liquid" at bounding box center [341, 105] width 215 height 28
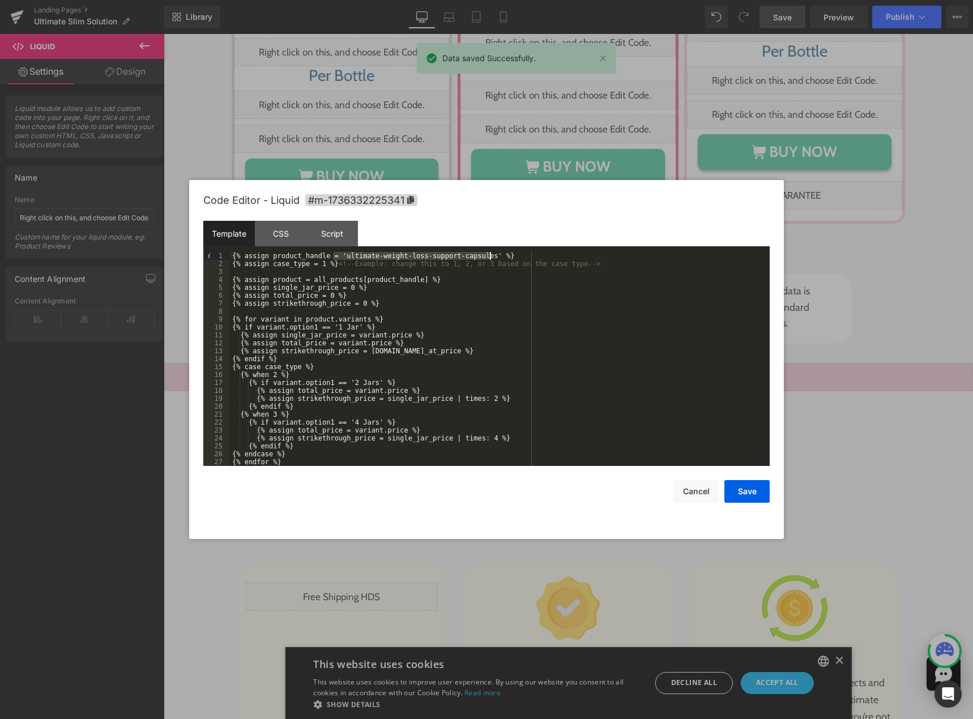
drag, startPoint x: 333, startPoint y: 254, endPoint x: 505, endPoint y: 254, distance: 172.1
click at [505, 254] on div "{% assign product_handle = 'ultimate-weight-loss-support-capsules' %} {% assign…" at bounding box center [497, 367] width 535 height 230
click at [700, 488] on button "Cancel" at bounding box center [695, 491] width 45 height 23
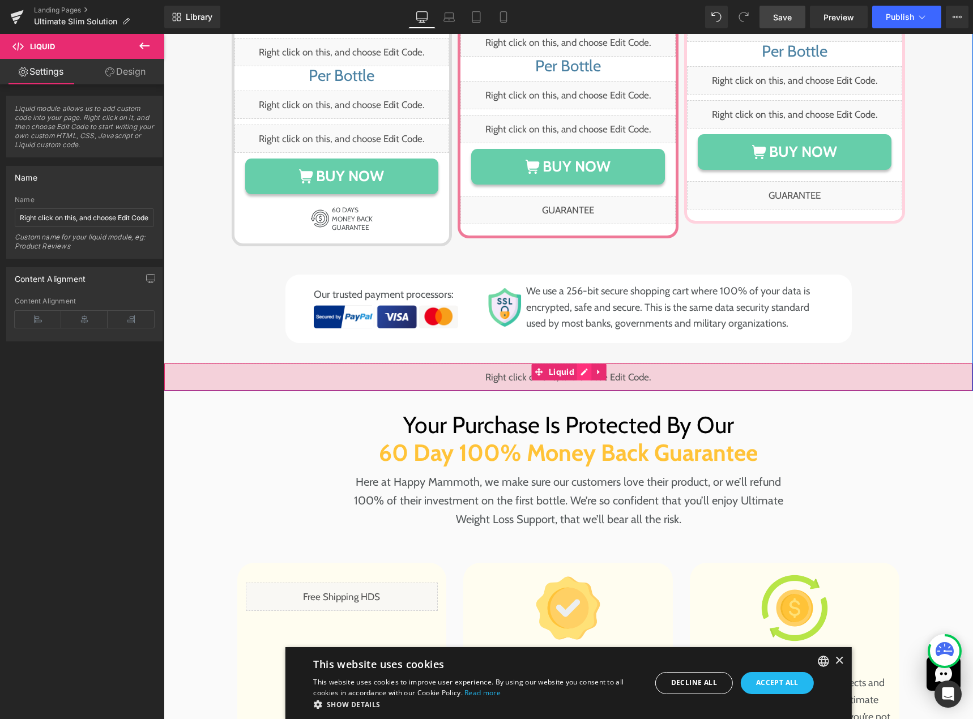
click at [575, 363] on div "Liquid" at bounding box center [568, 377] width 809 height 28
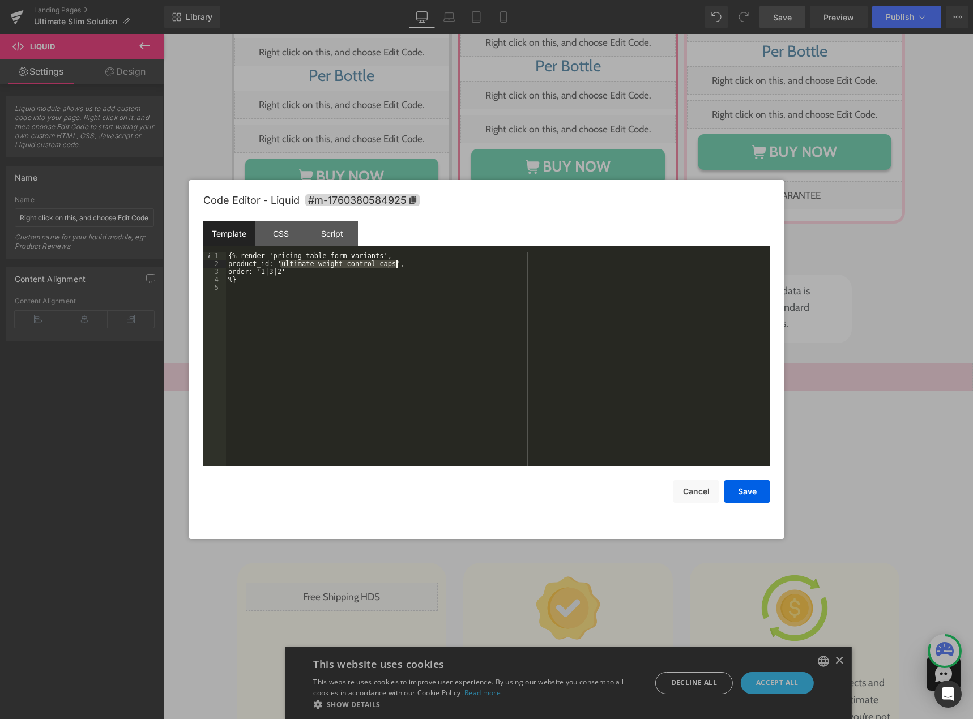
drag, startPoint x: 279, startPoint y: 264, endPoint x: 396, endPoint y: 267, distance: 116.7
click at [396, 267] on div "{% render 'pricing-table-form-variants', product_id: 'ultimate-weight-control-c…" at bounding box center [498, 367] width 544 height 230
paste textarea
click at [748, 491] on button "Save" at bounding box center [746, 491] width 45 height 23
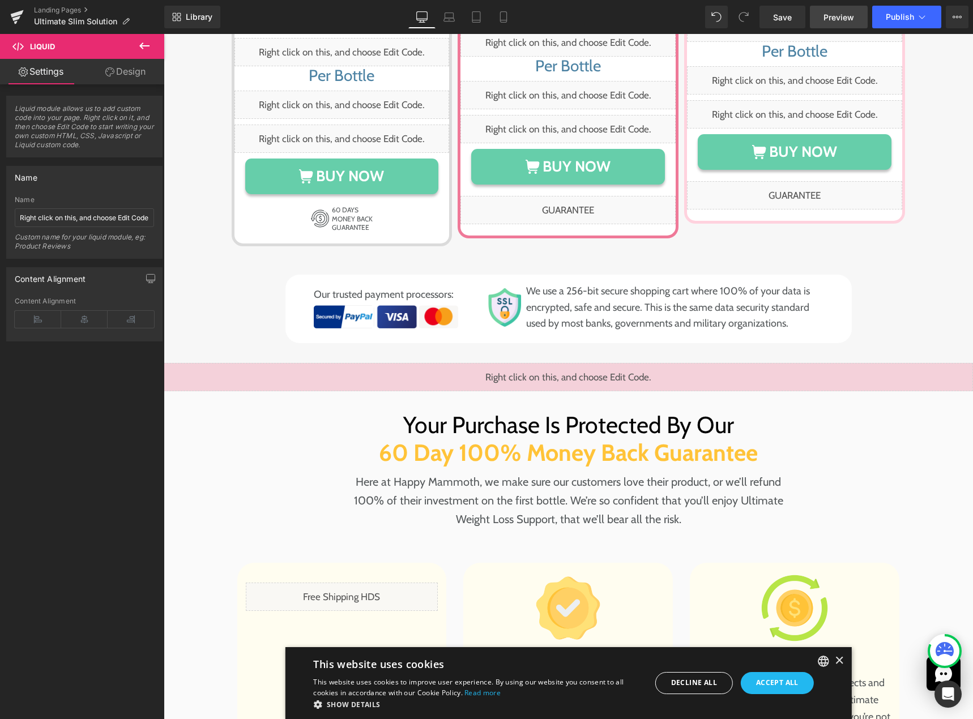
drag, startPoint x: 799, startPoint y: 16, endPoint x: 840, endPoint y: 12, distance: 41.0
click at [799, 16] on link "Save" at bounding box center [782, 17] width 46 height 23
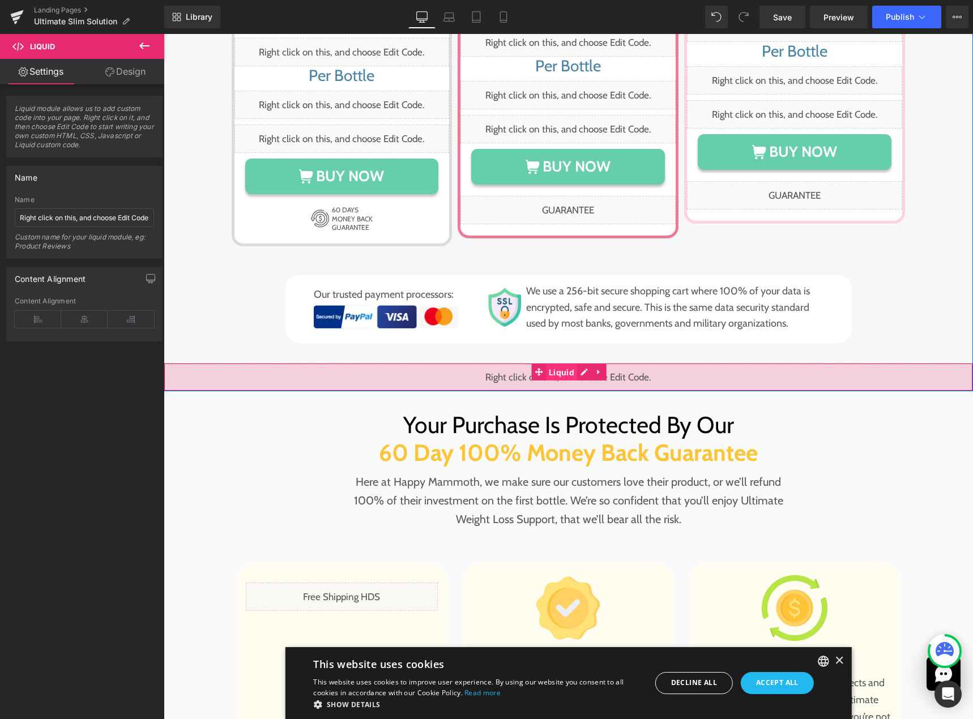
click at [563, 364] on span "Liquid" at bounding box center [561, 372] width 31 height 17
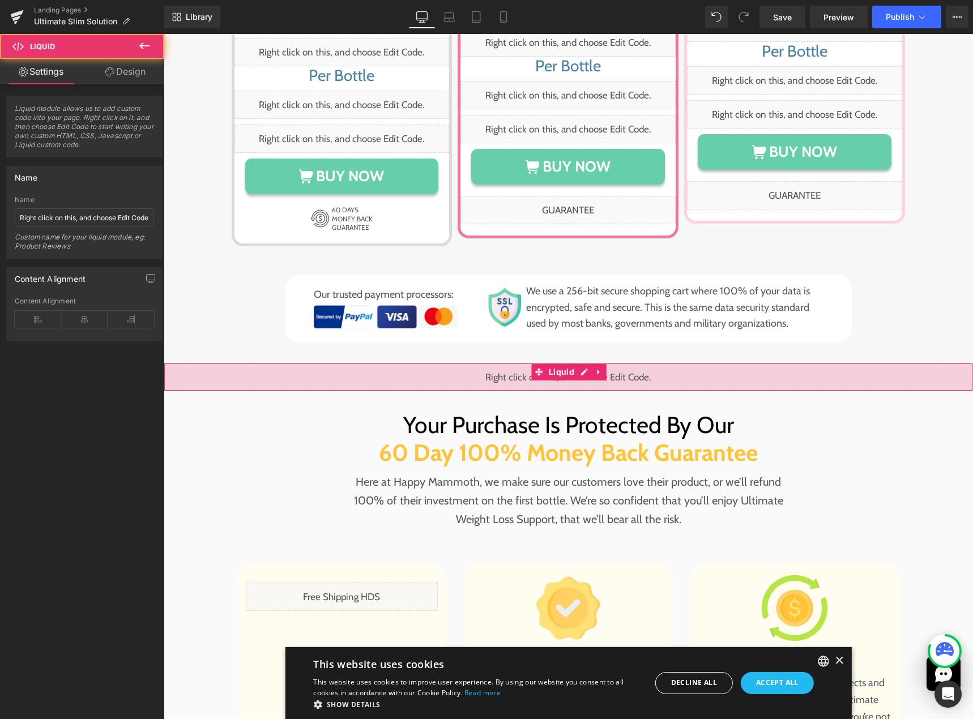
drag, startPoint x: 118, startPoint y: 68, endPoint x: 65, endPoint y: 119, distance: 73.7
click at [119, 68] on link "Design" at bounding box center [125, 71] width 82 height 25
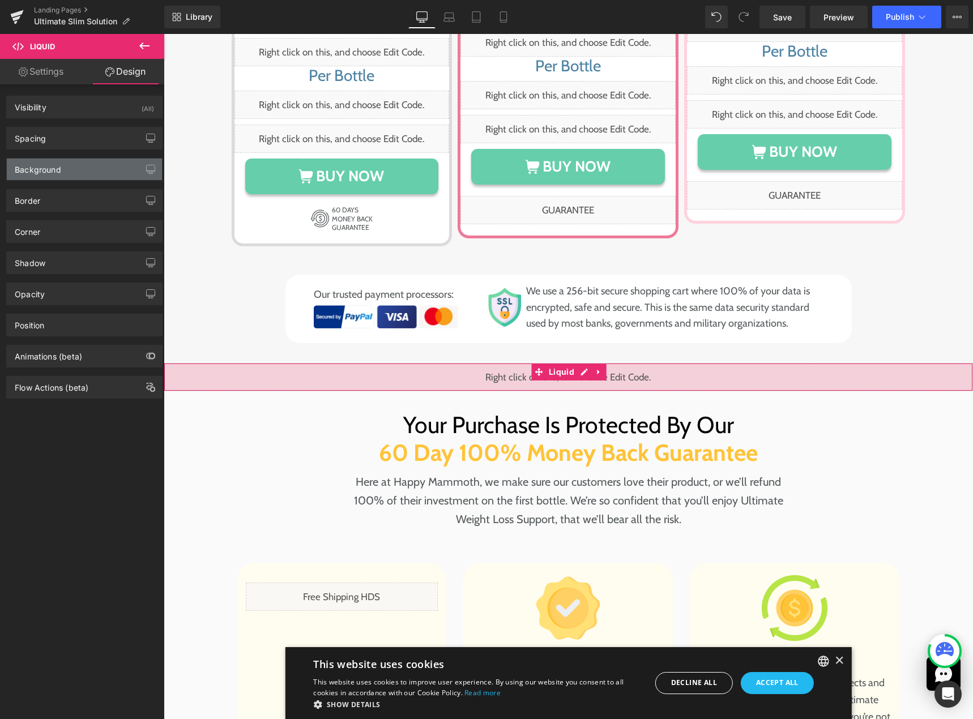
click at [70, 168] on div "Background" at bounding box center [84, 170] width 155 height 22
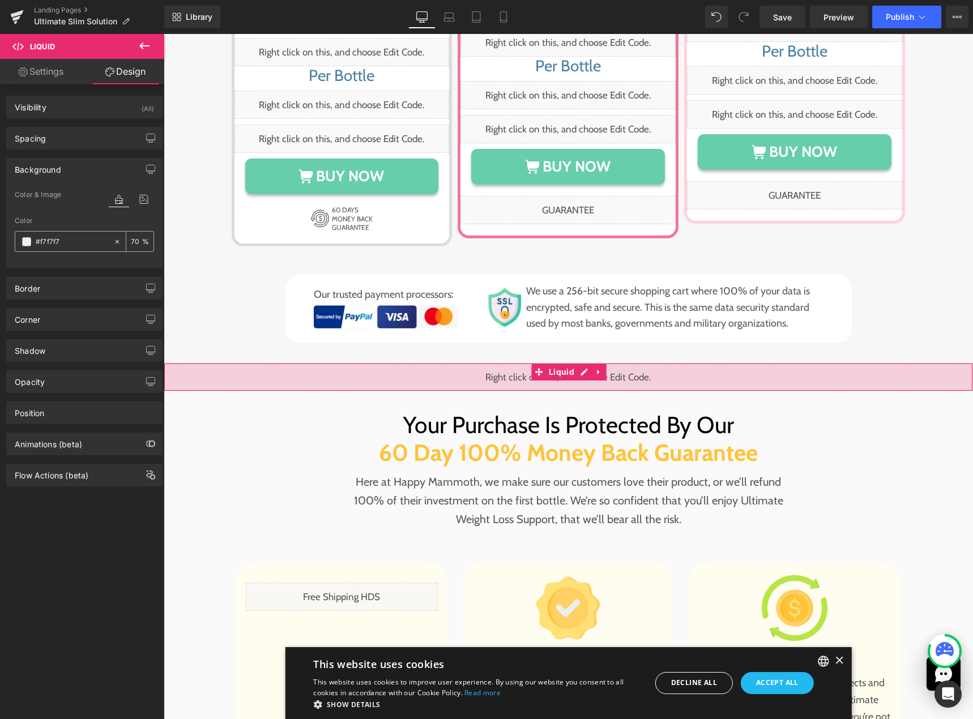
click at [113, 242] on icon at bounding box center [117, 242] width 8 height 8
click at [93, 268] on div "Border Border Style Custom Custom Setup Global Style Custom Setup Global Style …" at bounding box center [84, 283] width 169 height 31
click at [83, 295] on div "Border" at bounding box center [84, 288] width 155 height 22
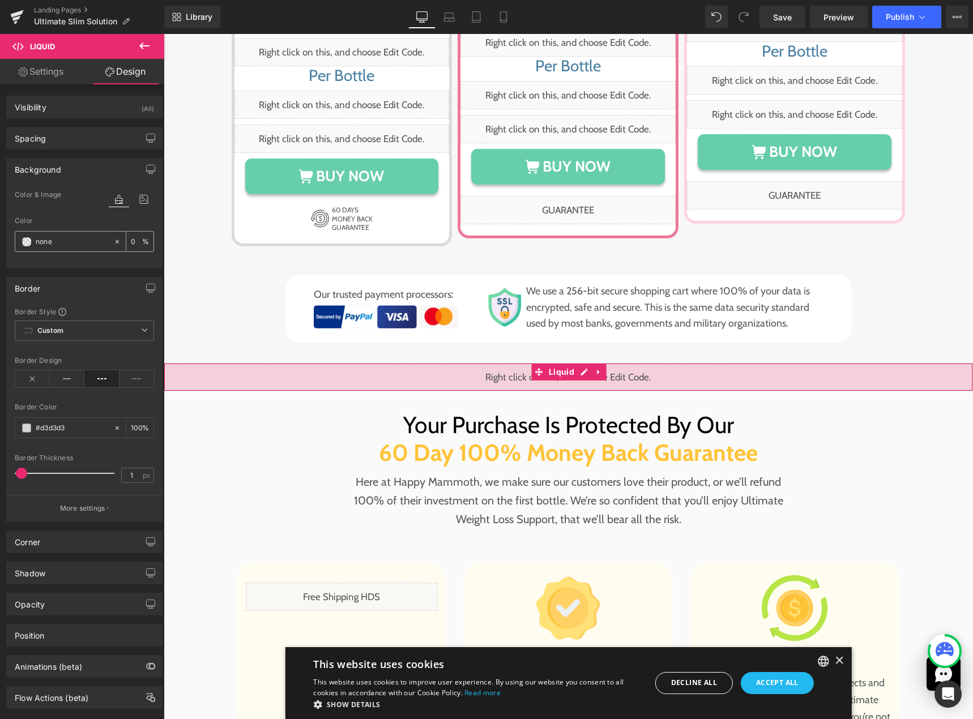
click at [113, 242] on icon at bounding box center [117, 242] width 8 height 8
click at [88, 197] on div "Color & Image color" at bounding box center [84, 202] width 139 height 29
click at [134, 196] on icon at bounding box center [144, 199] width 20 height 15
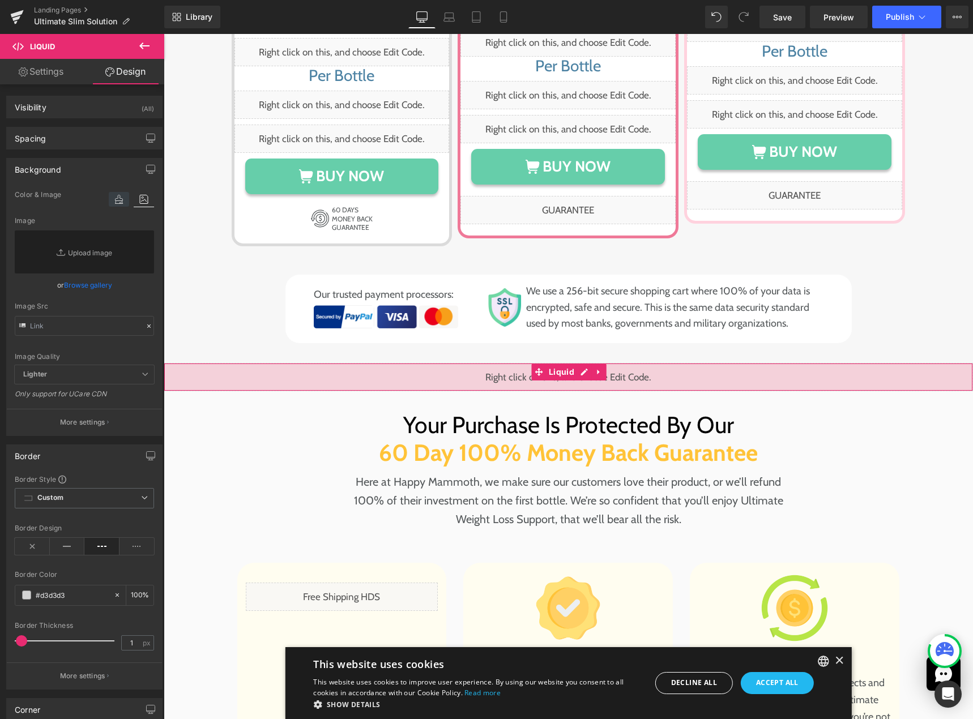
click at [112, 200] on icon at bounding box center [119, 199] width 20 height 15
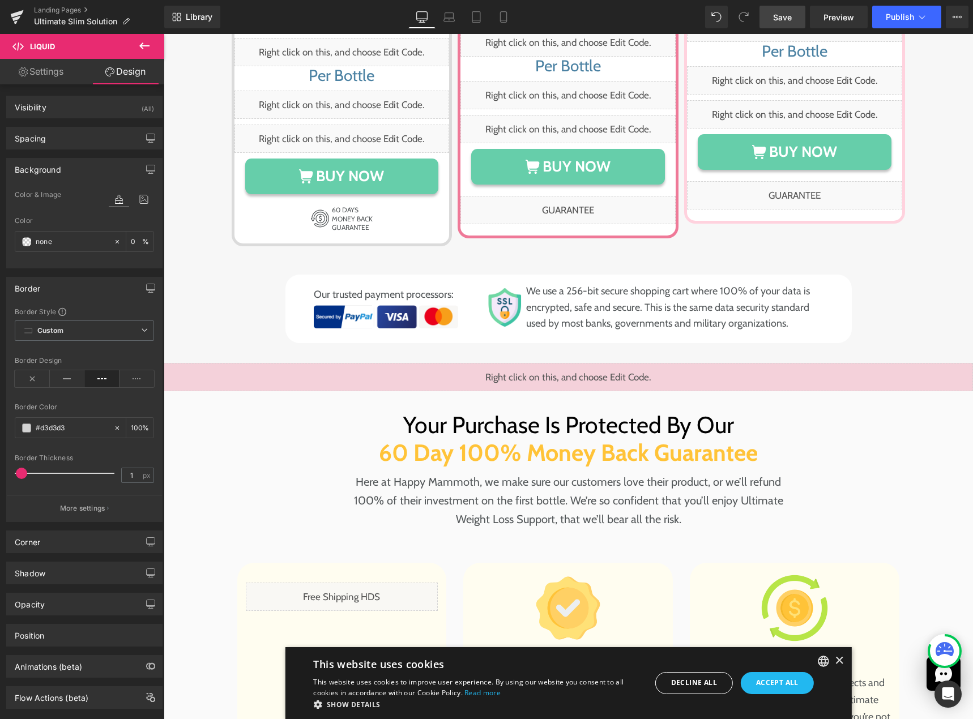
click at [784, 17] on span "Save" at bounding box center [782, 17] width 19 height 12
click at [328, 411] on div "Your Purchase Is Protected By Our 60 Day 100% Money Back Guarantee Heading Your…" at bounding box center [568, 625] width 787 height 429
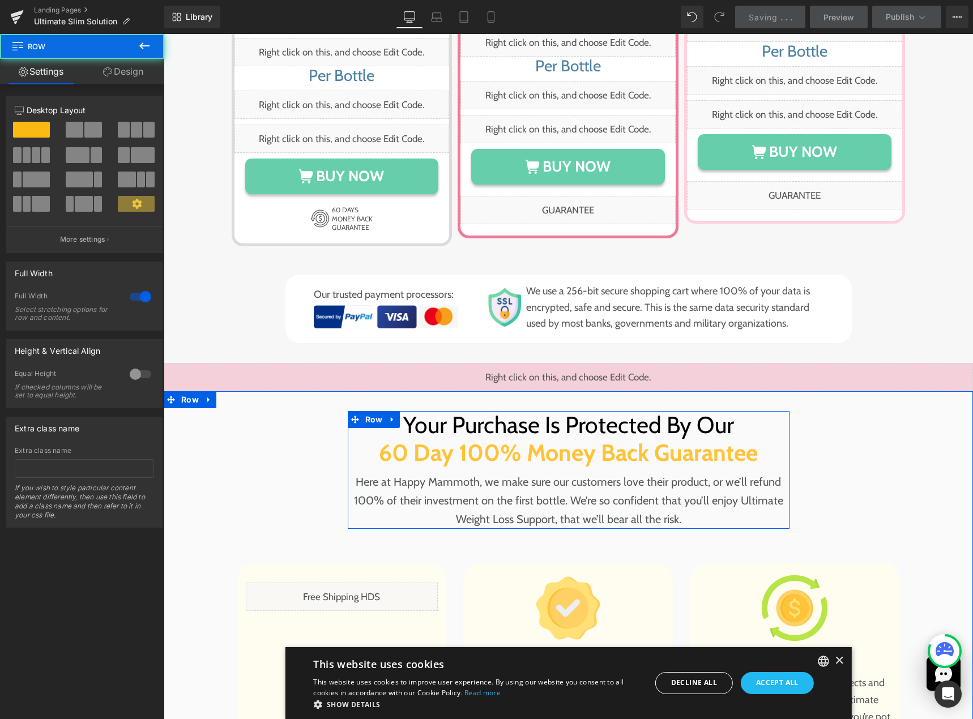
click at [362, 411] on span "Row" at bounding box center [373, 419] width 23 height 17
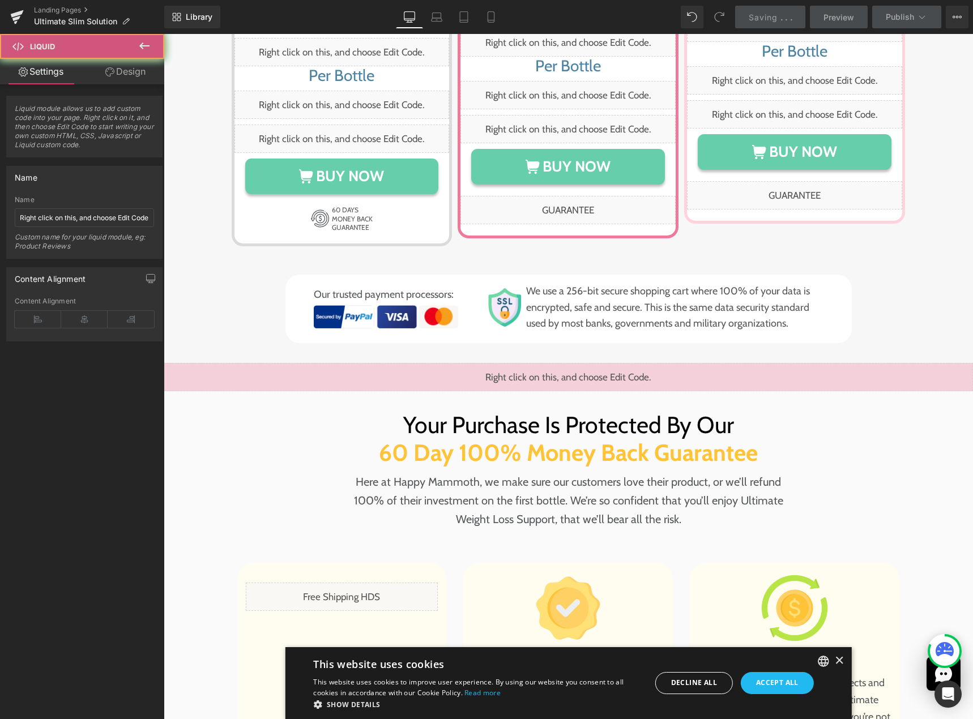
click at [374, 363] on div "Liquid" at bounding box center [568, 377] width 809 height 28
click at [126, 66] on link "Design" at bounding box center [125, 71] width 82 height 25
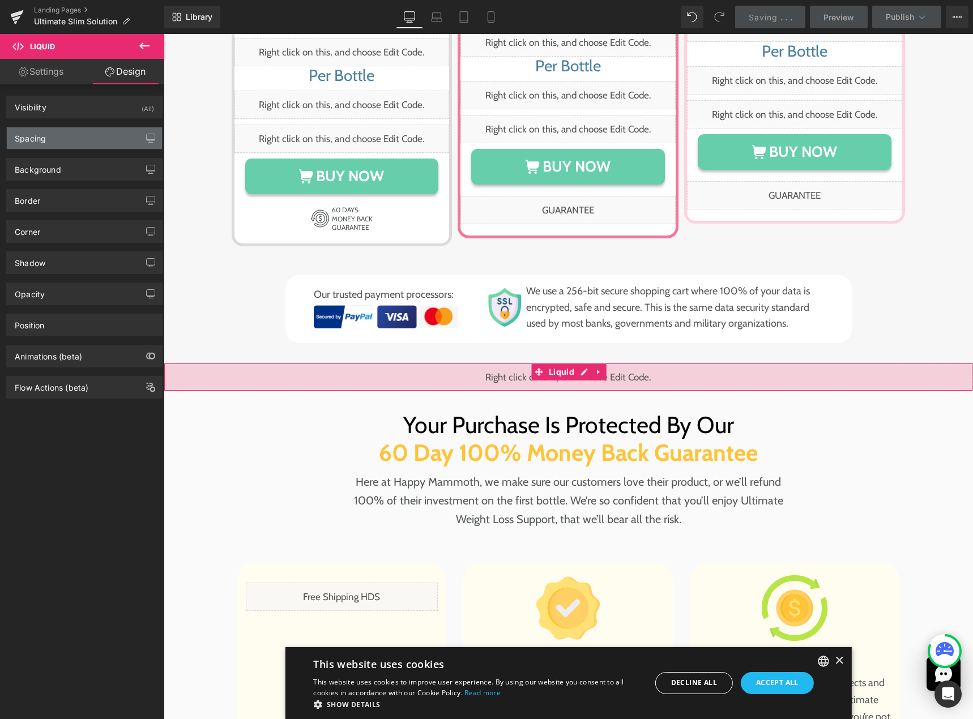
click at [83, 143] on div "Spacing" at bounding box center [84, 138] width 155 height 22
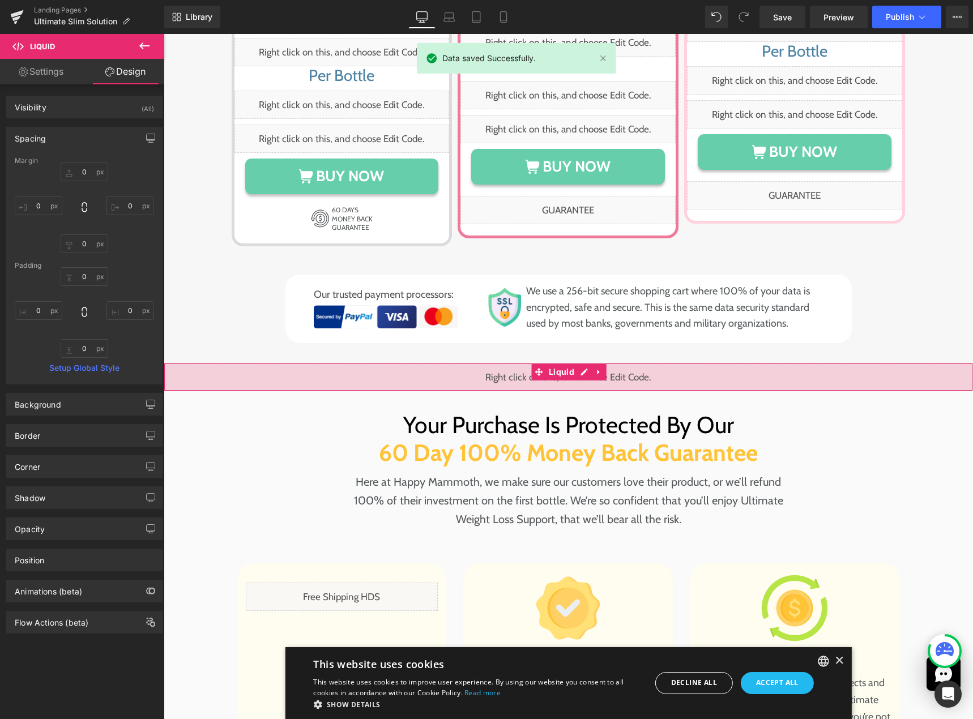
click at [85, 135] on div "Spacing" at bounding box center [84, 138] width 155 height 22
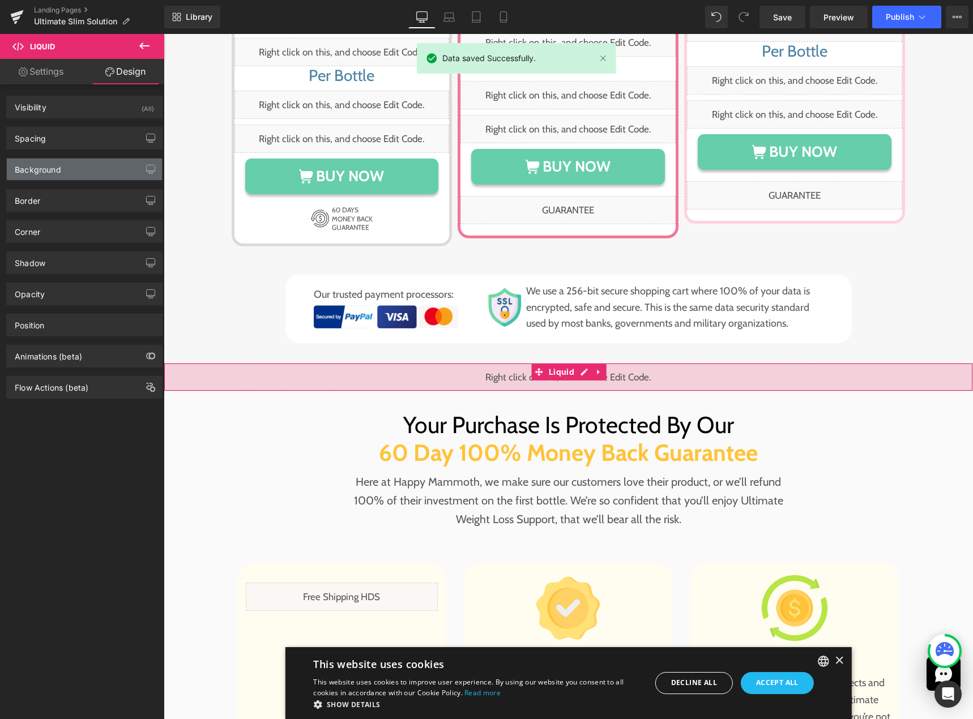
click at [77, 172] on div "Background" at bounding box center [84, 170] width 155 height 22
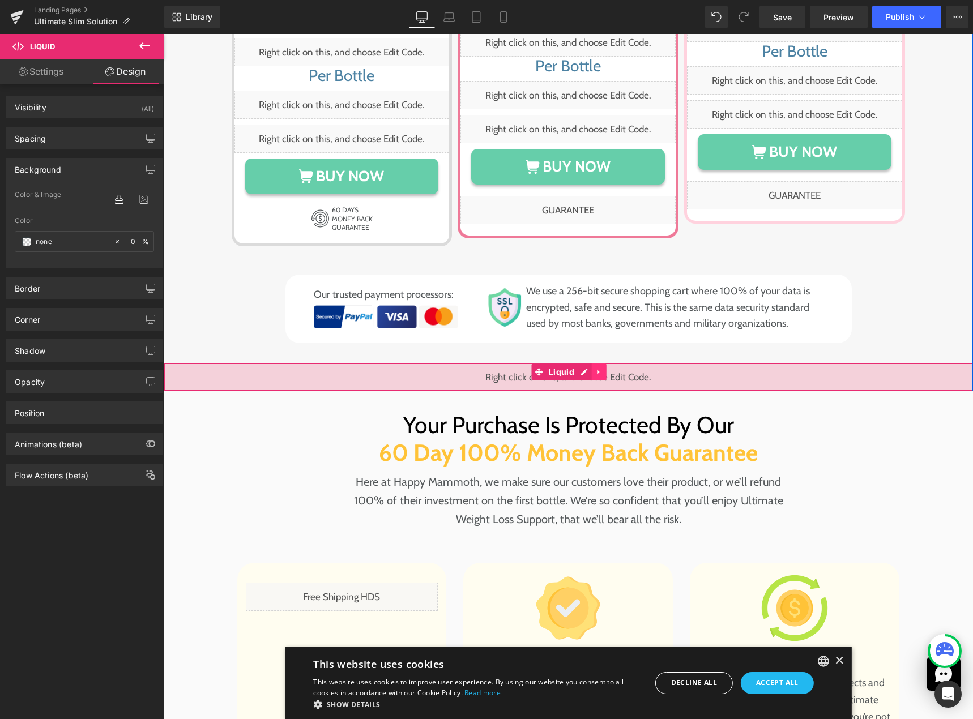
click at [596, 368] on icon at bounding box center [599, 372] width 8 height 8
click at [604, 368] on icon at bounding box center [606, 372] width 8 height 8
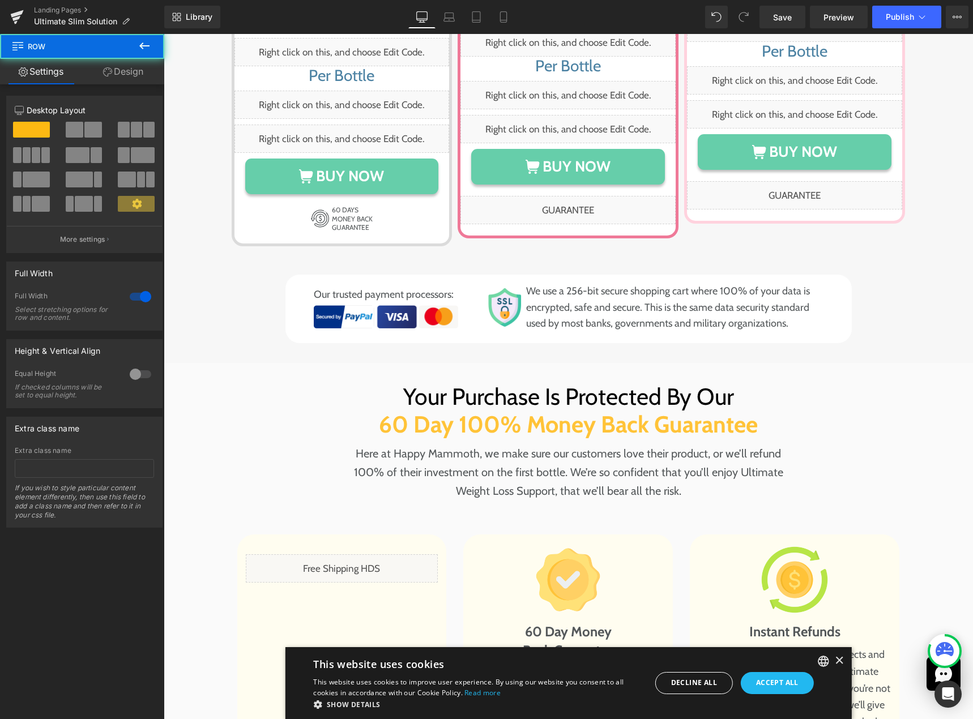
drag, startPoint x: 963, startPoint y: 518, endPoint x: 993, endPoint y: 433, distance: 89.9
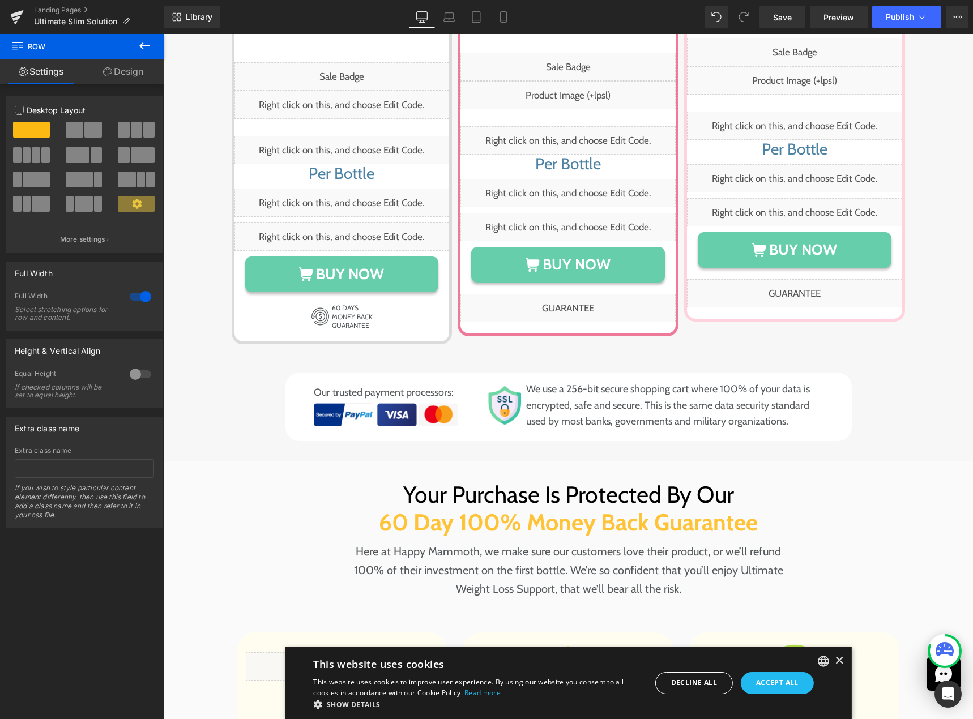
scroll to position [7791, 0]
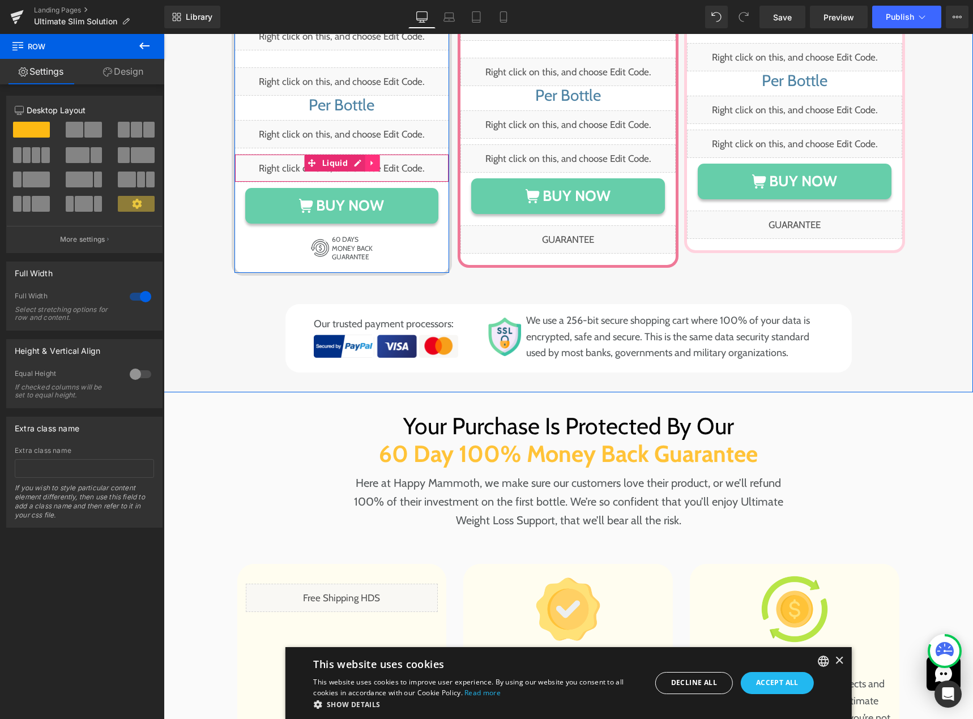
click at [369, 159] on icon at bounding box center [373, 163] width 8 height 8
click at [362, 159] on icon at bounding box center [365, 163] width 8 height 8
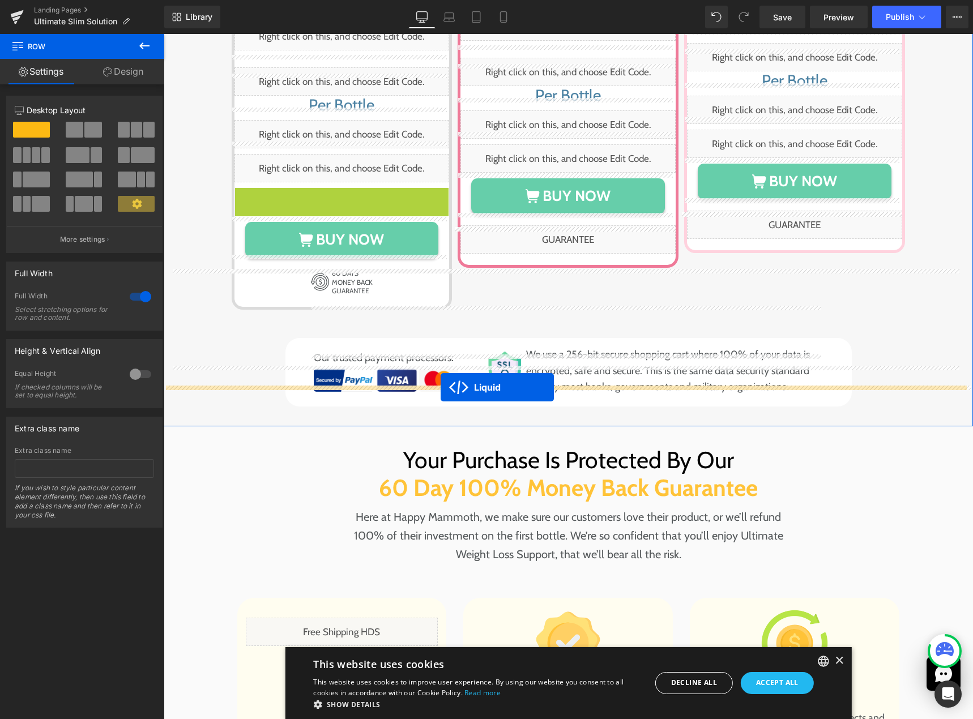
drag, startPoint x: 309, startPoint y: 158, endPoint x: 441, endPoint y: 384, distance: 262.1
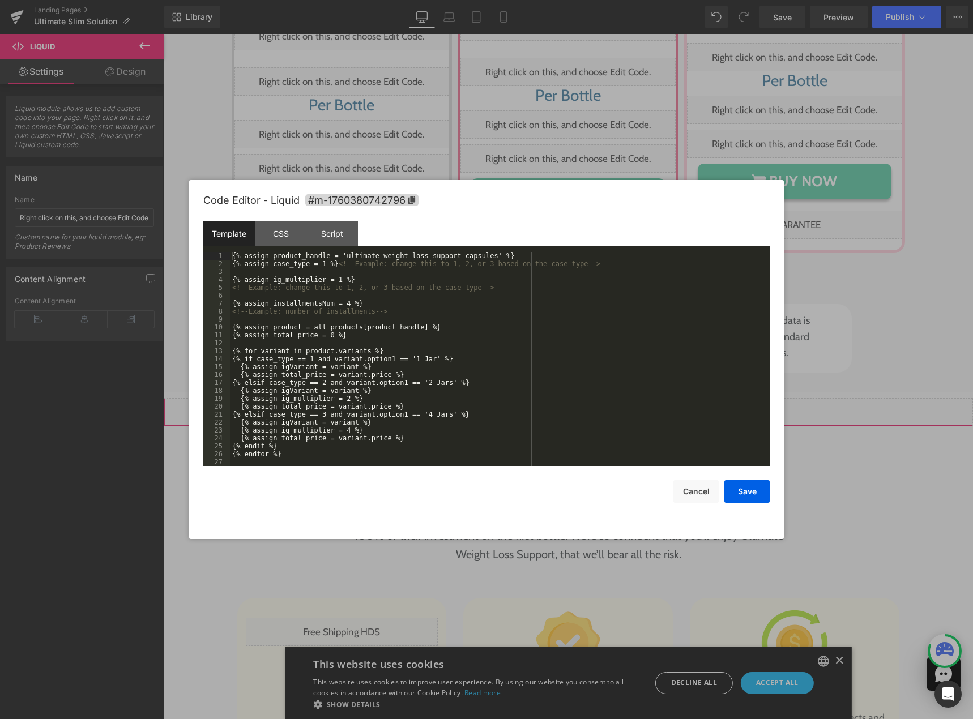
click at [580, 398] on div "Liquid" at bounding box center [568, 412] width 809 height 28
click at [435, 388] on div "{% assign product_handle = 'ultimate-weight-loss-support-capsules' %} {% assign…" at bounding box center [497, 367] width 535 height 230
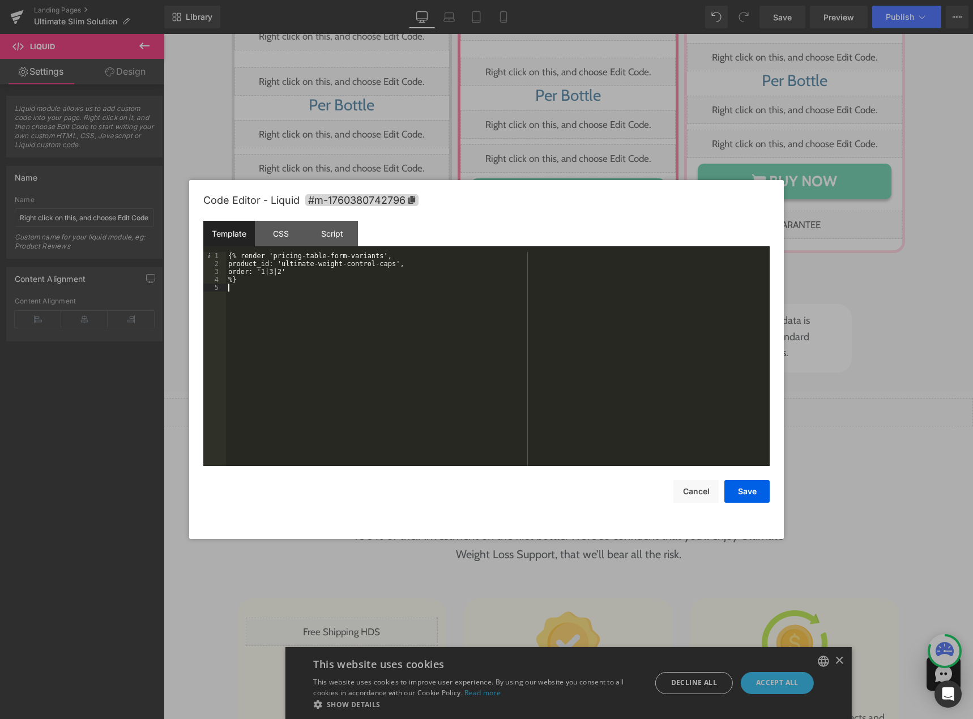
click at [392, 351] on div "{% render 'pricing-table-form-variants', product_id: 'ultimate-weight-control-c…" at bounding box center [498, 367] width 544 height 230
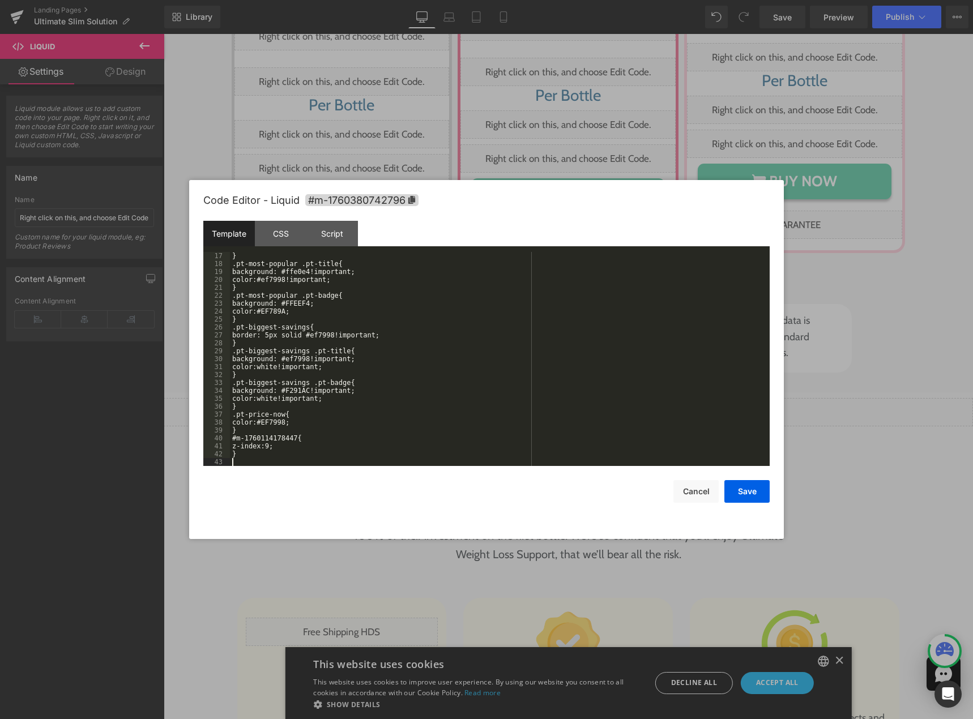
scroll to position [127, 0]
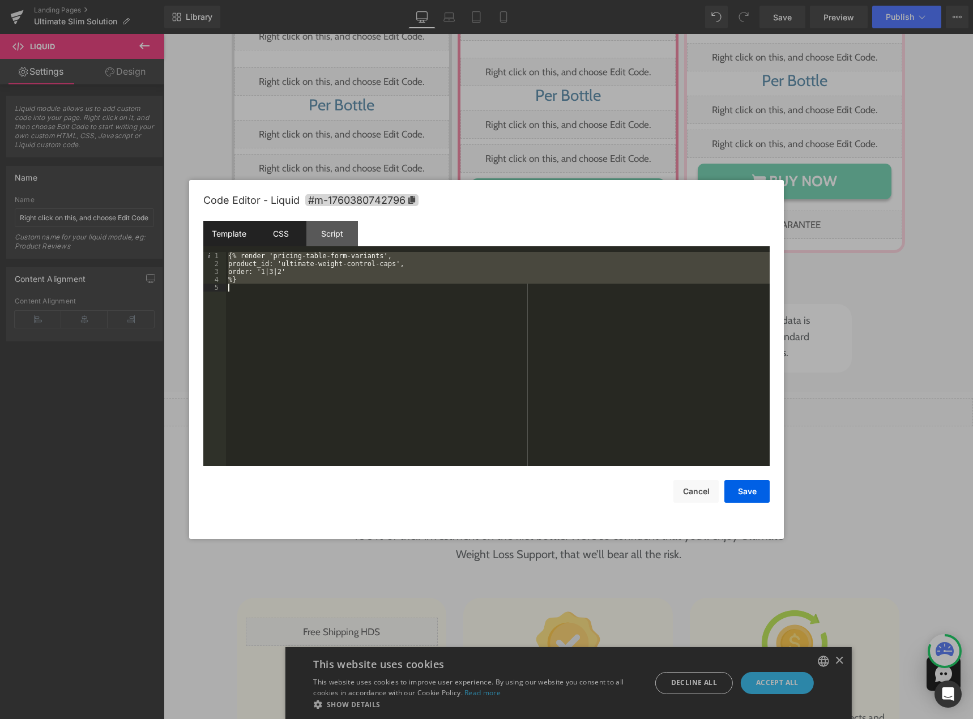
click at [270, 227] on div "CSS" at bounding box center [281, 233] width 52 height 25
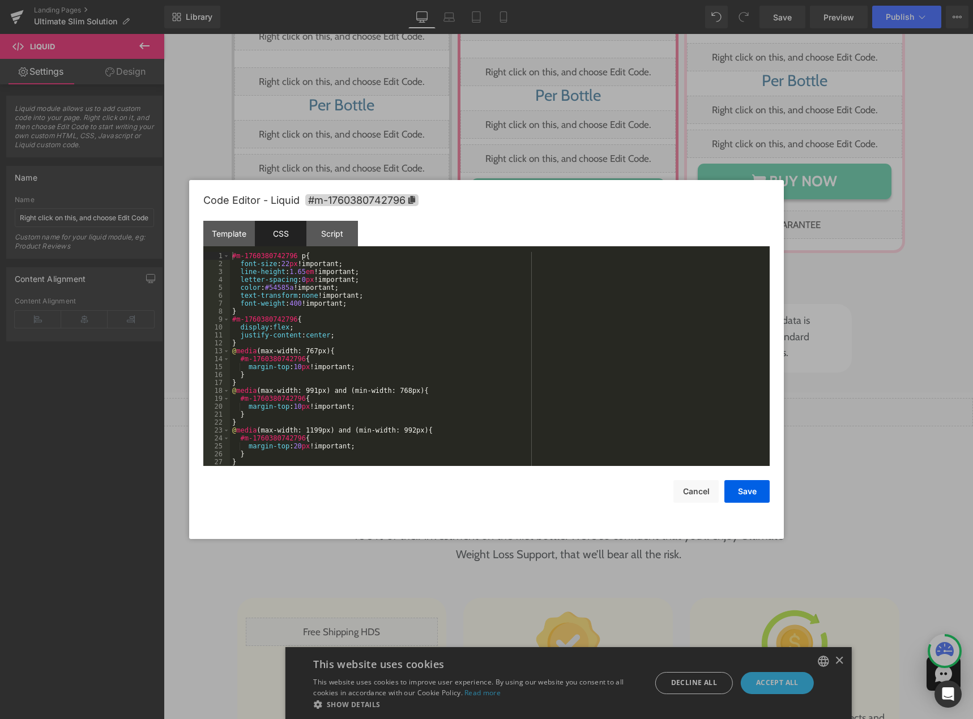
click at [312, 312] on div "#m-1760380742796 p { font-size : 22 px !important; line-height : 1.65 em !impor…" at bounding box center [497, 367] width 535 height 230
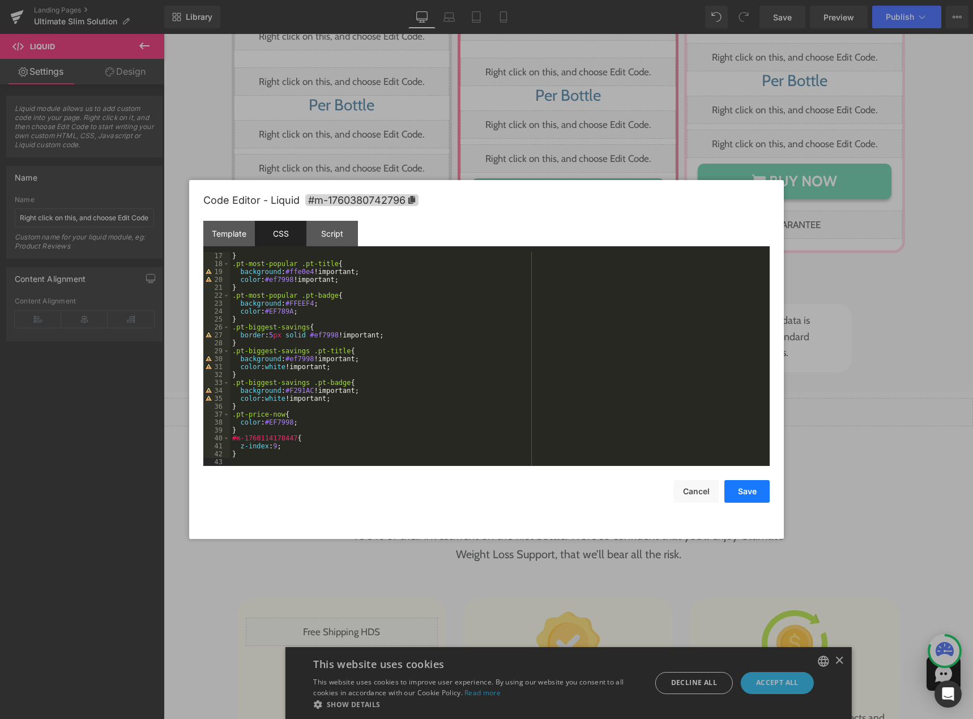
click at [740, 498] on button "Save" at bounding box center [746, 491] width 45 height 23
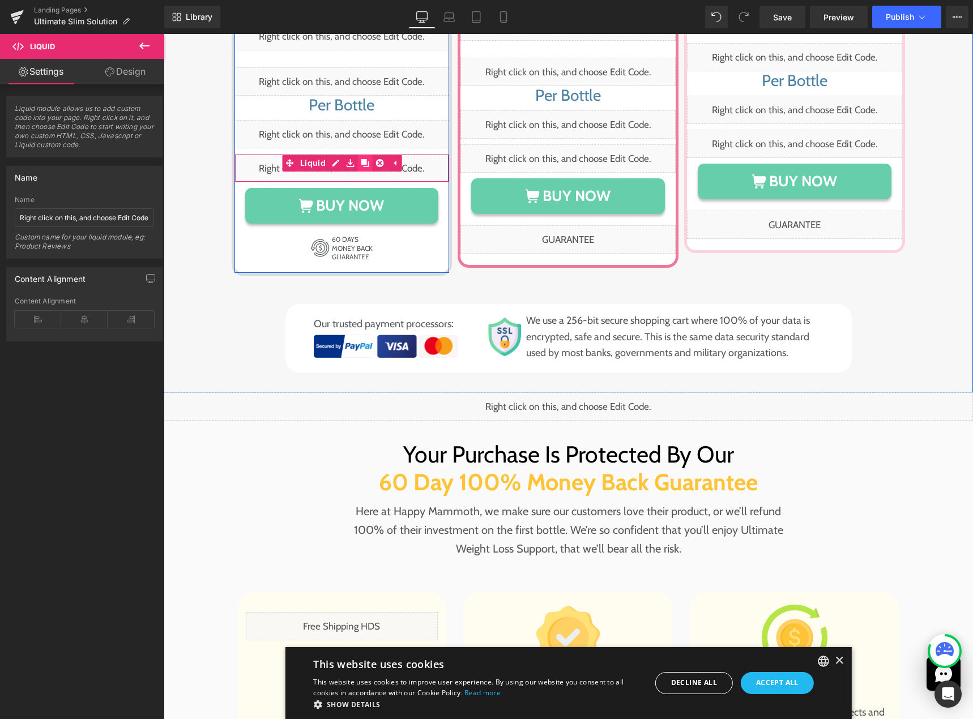
click at [362, 159] on icon at bounding box center [365, 163] width 8 height 8
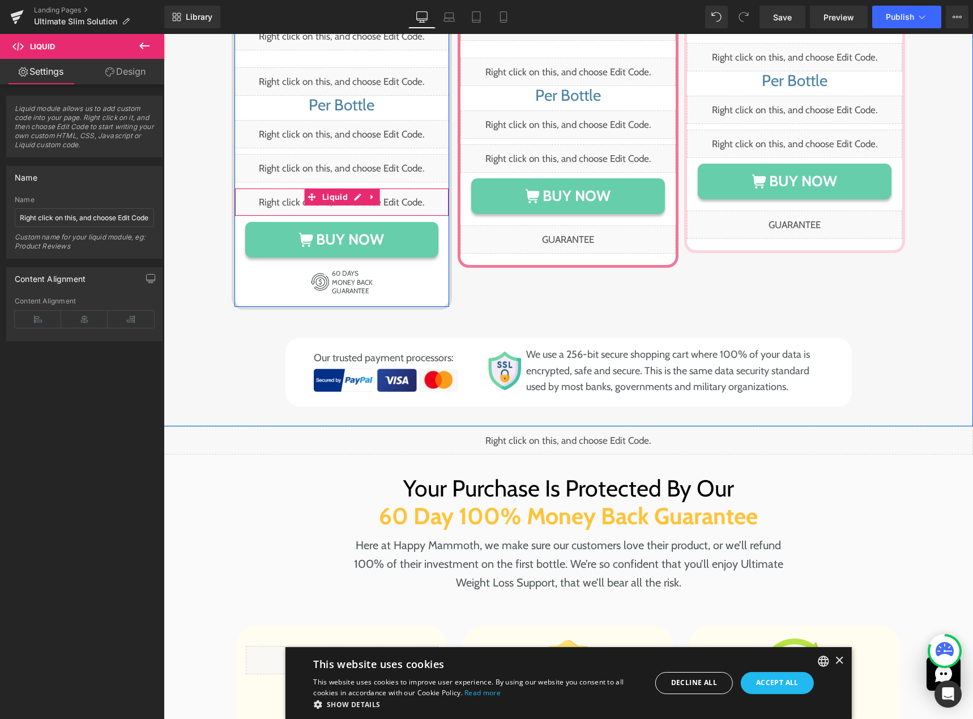
click at [369, 193] on icon at bounding box center [373, 197] width 8 height 8
click at [377, 193] on icon at bounding box center [380, 197] width 8 height 8
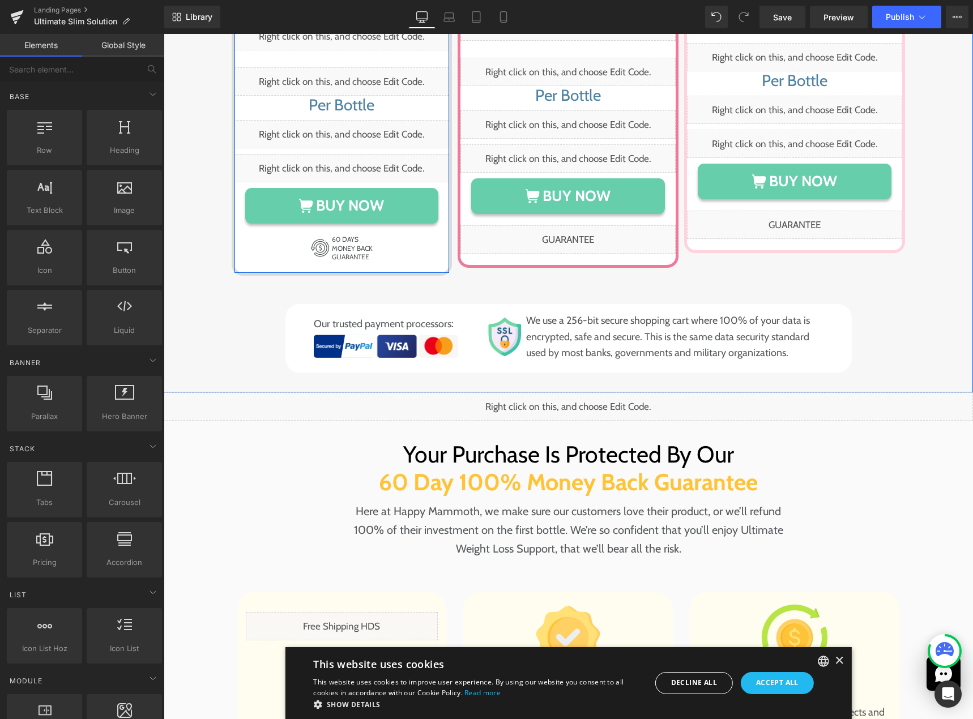
click at [328, 154] on div "Liquid" at bounding box center [341, 168] width 215 height 28
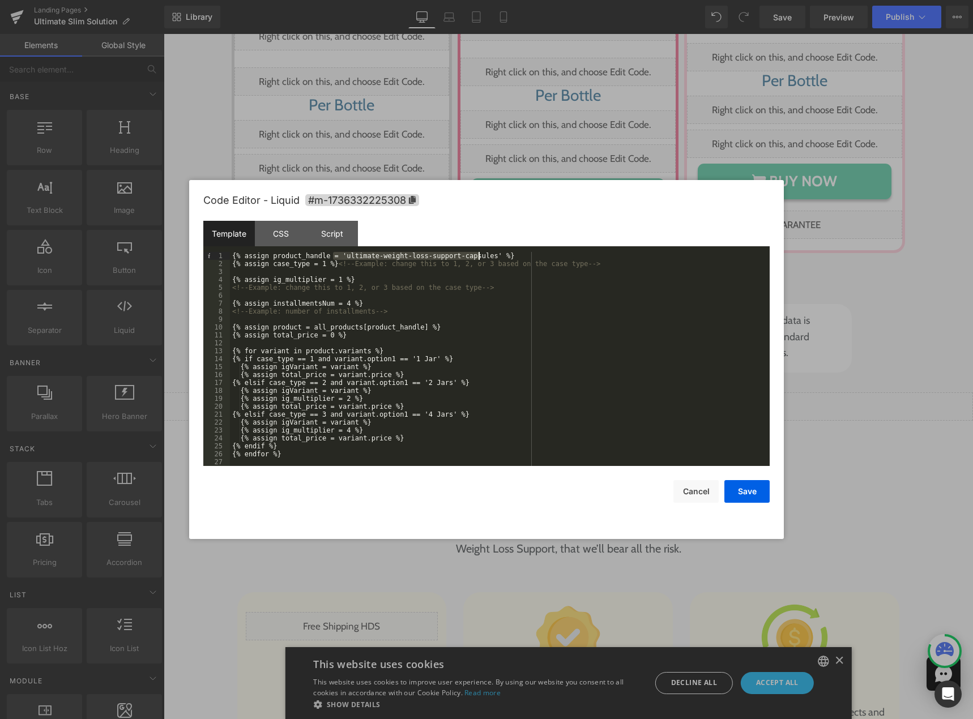
drag, startPoint x: 333, startPoint y: 255, endPoint x: 478, endPoint y: 255, distance: 145.5
click at [478, 255] on div "{% assign product_handle = 'ultimate-weight-loss-support-capsules' %} {% assign…" at bounding box center [497, 367] width 535 height 230
click at [689, 496] on button "Cancel" at bounding box center [695, 491] width 45 height 23
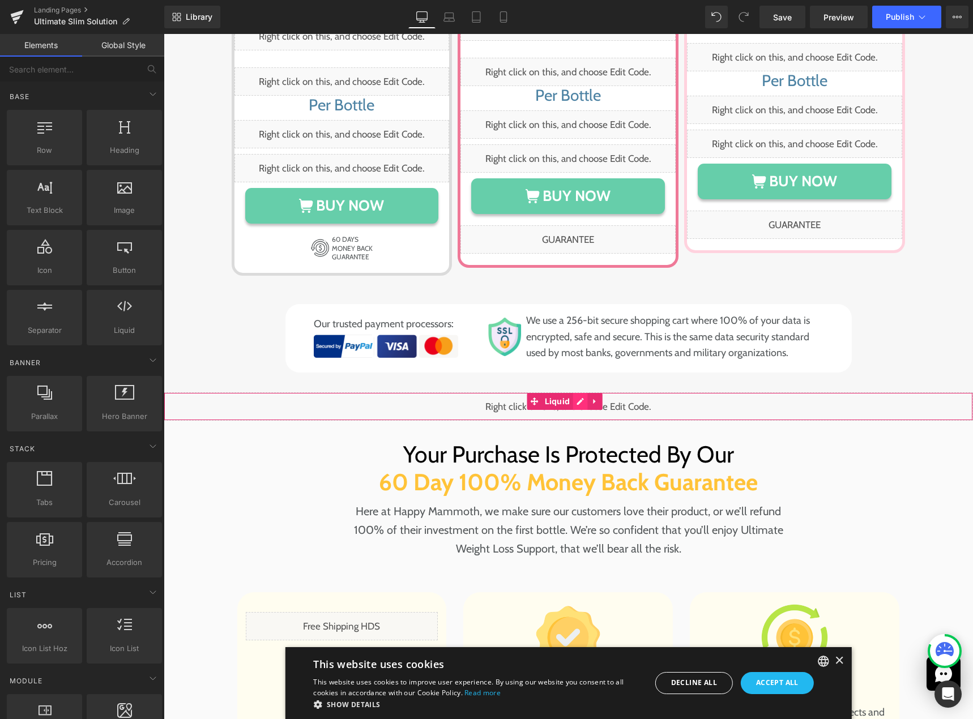
click at [584, 392] on div "Liquid" at bounding box center [568, 406] width 809 height 28
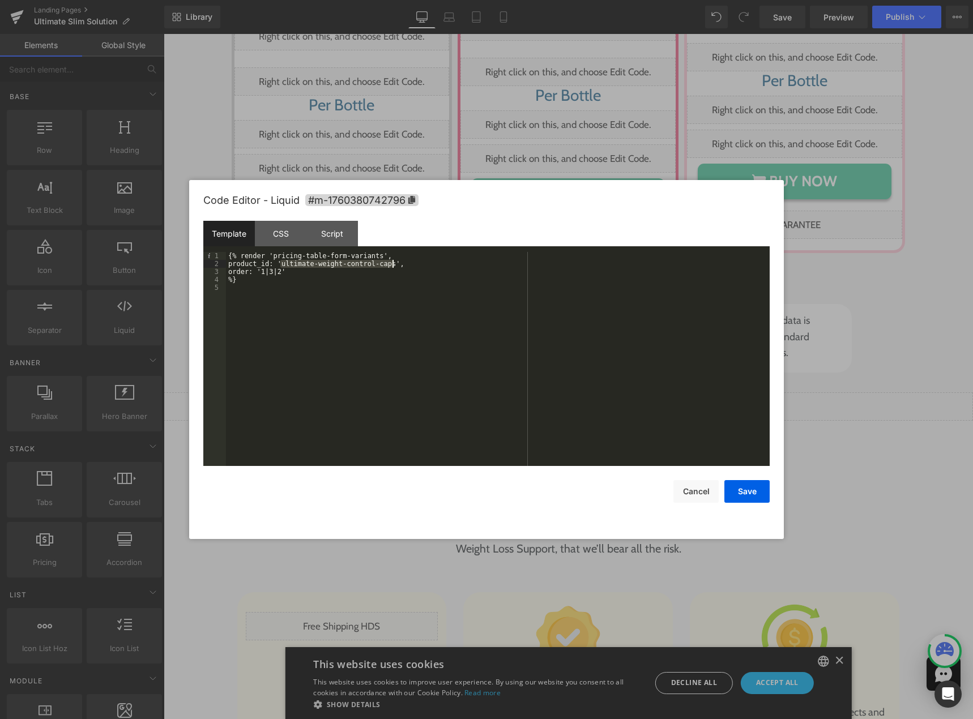
drag, startPoint x: 280, startPoint y: 264, endPoint x: 391, endPoint y: 266, distance: 111.6
click at [391, 266] on div "{% render 'pricing-table-form-variants', product_id: 'ultimate-weight-control-c…" at bounding box center [498, 367] width 544 height 230
click at [736, 494] on button "Save" at bounding box center [746, 491] width 45 height 23
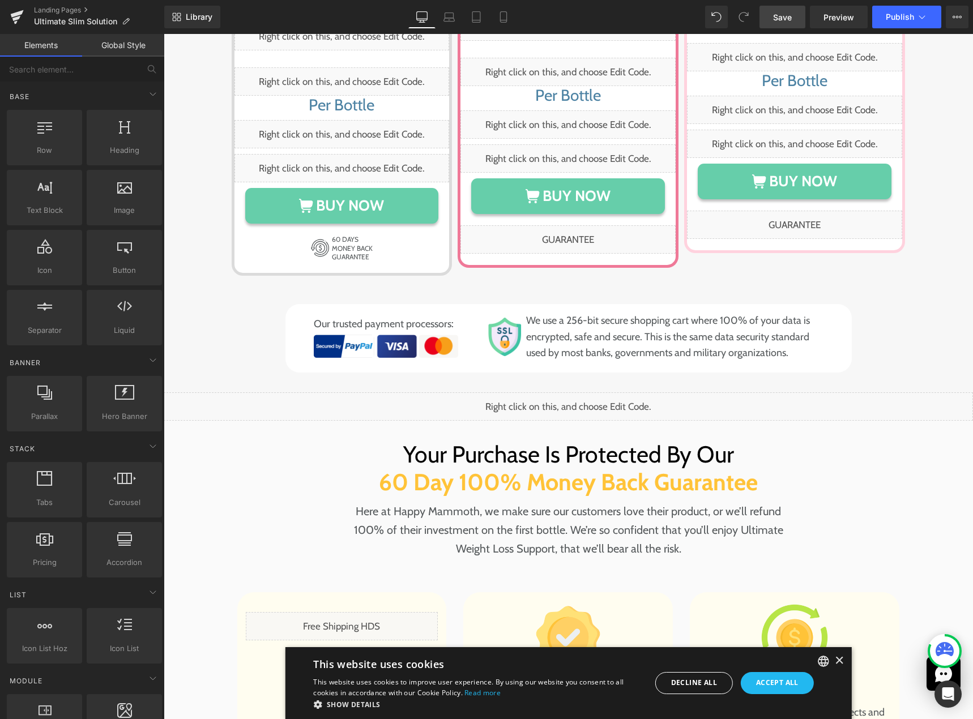
click at [768, 11] on link "Save" at bounding box center [782, 17] width 46 height 23
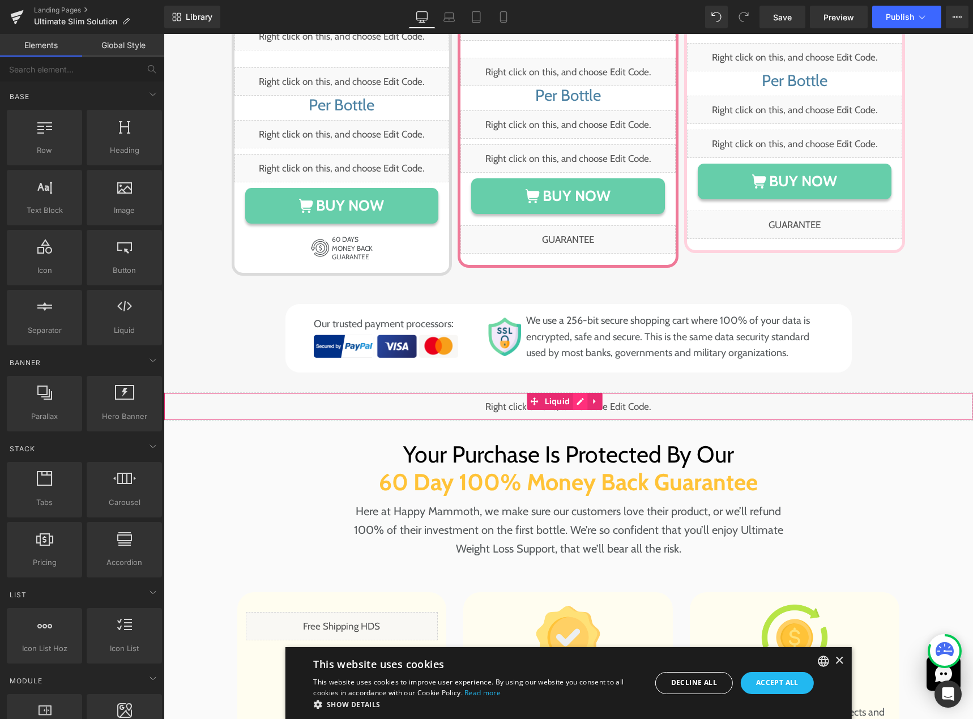
click at [575, 392] on div "Liquid" at bounding box center [568, 406] width 809 height 28
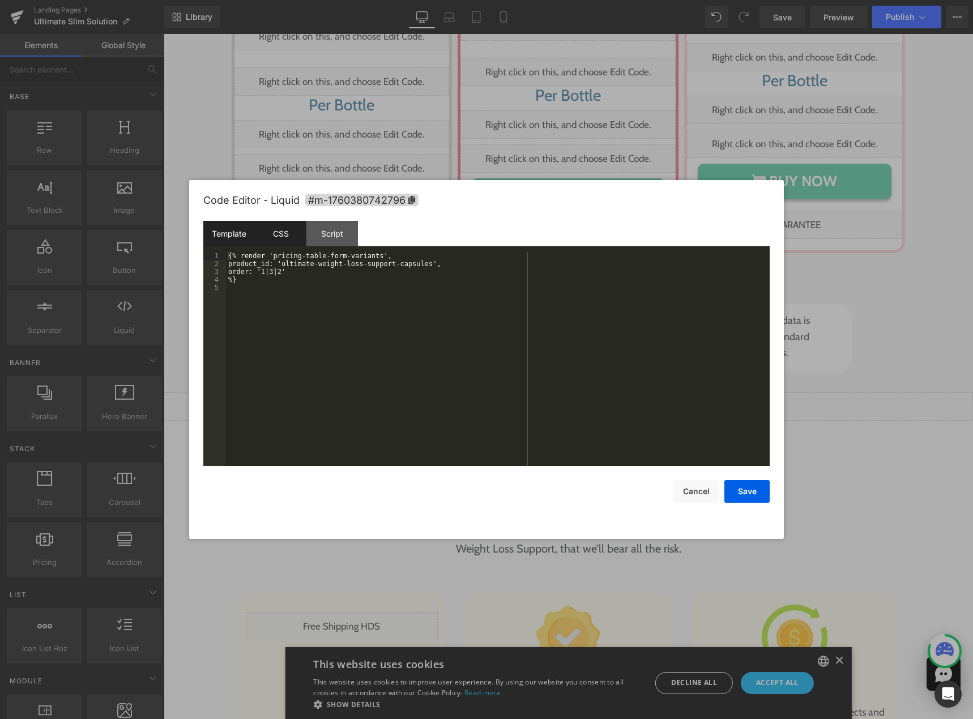
click at [283, 232] on div "CSS" at bounding box center [281, 233] width 52 height 25
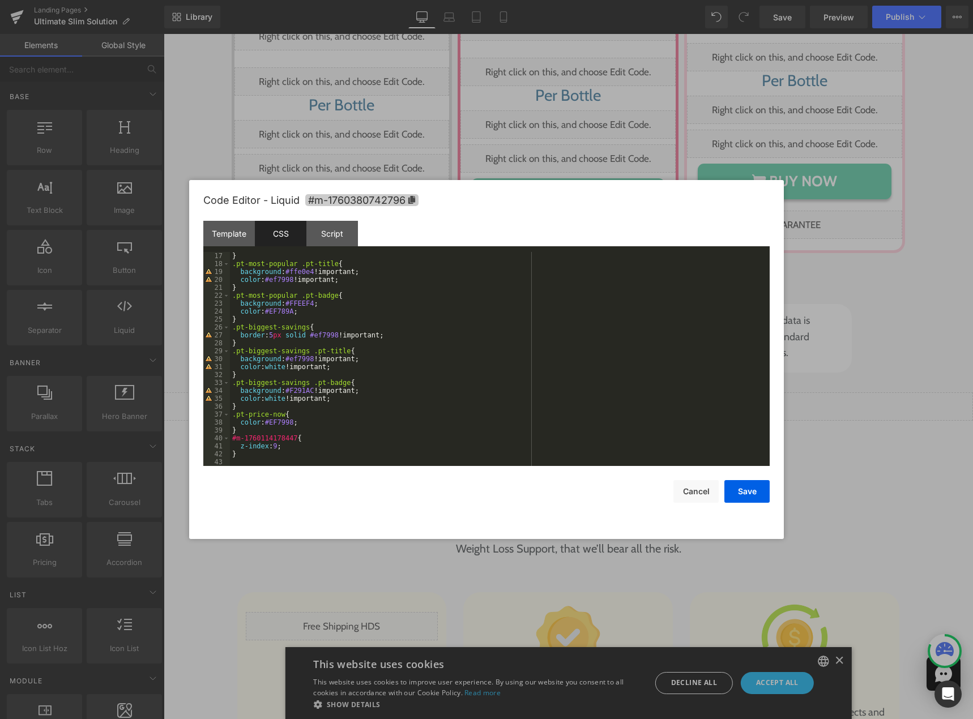
click at [413, 203] on icon at bounding box center [412, 200] width 8 height 8
drag, startPoint x: 291, startPoint y: 439, endPoint x: 232, endPoint y: 440, distance: 59.5
click at [232, 440] on div "} .pt-most-popular .pt-title { background : #ffe0e4 !important; color : #ef7998…" at bounding box center [497, 367] width 535 height 230
click at [735, 487] on button "Save" at bounding box center [746, 491] width 45 height 23
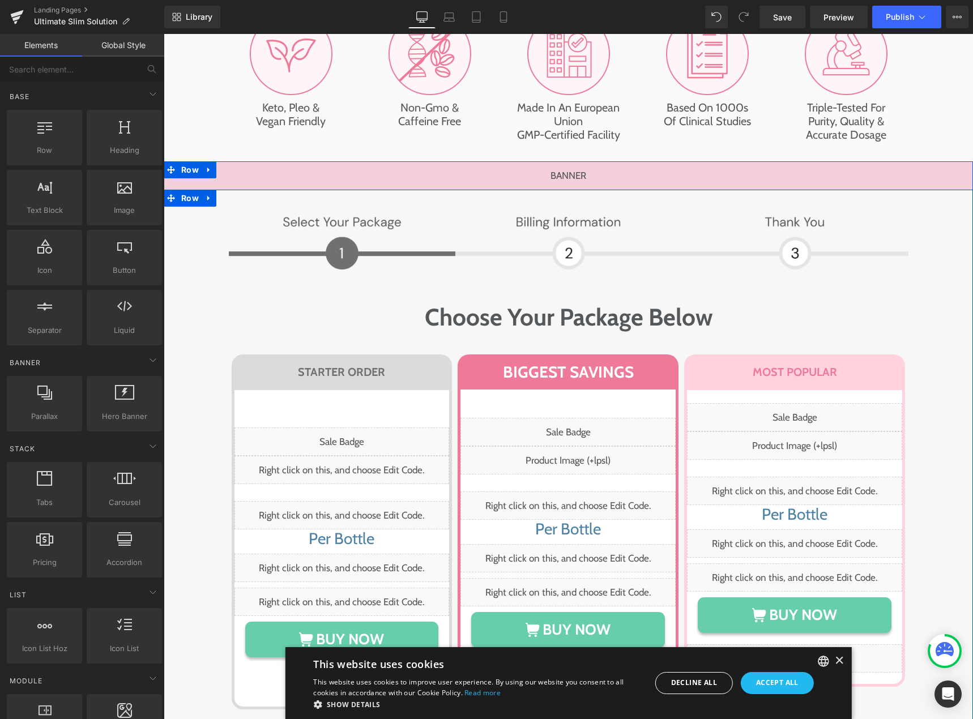
scroll to position [7281, 0]
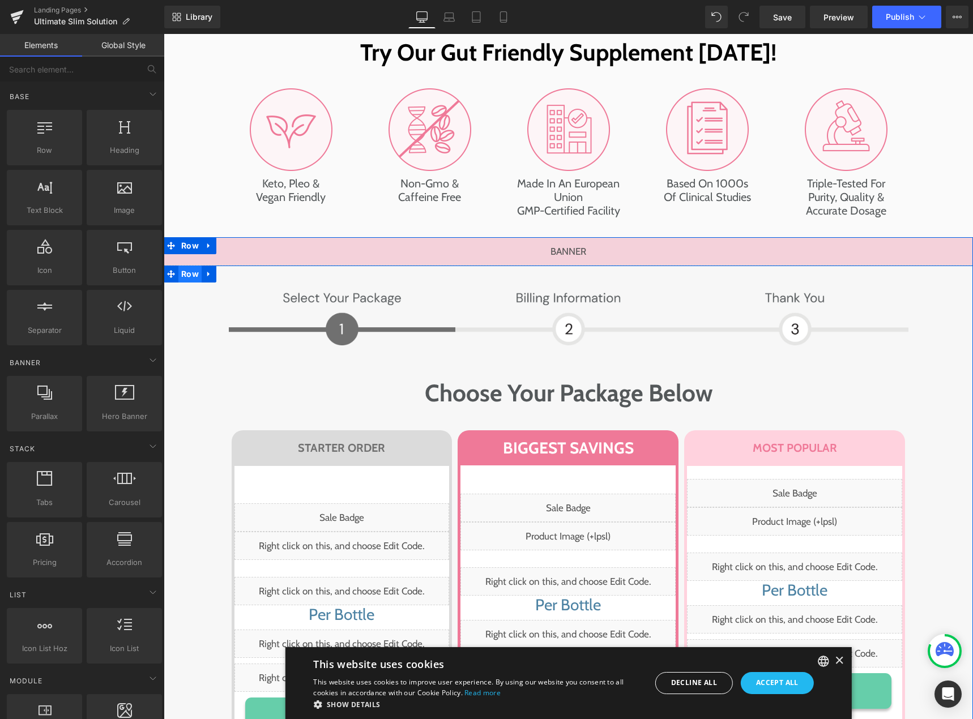
click at [185, 266] on span "Row" at bounding box center [189, 274] width 23 height 17
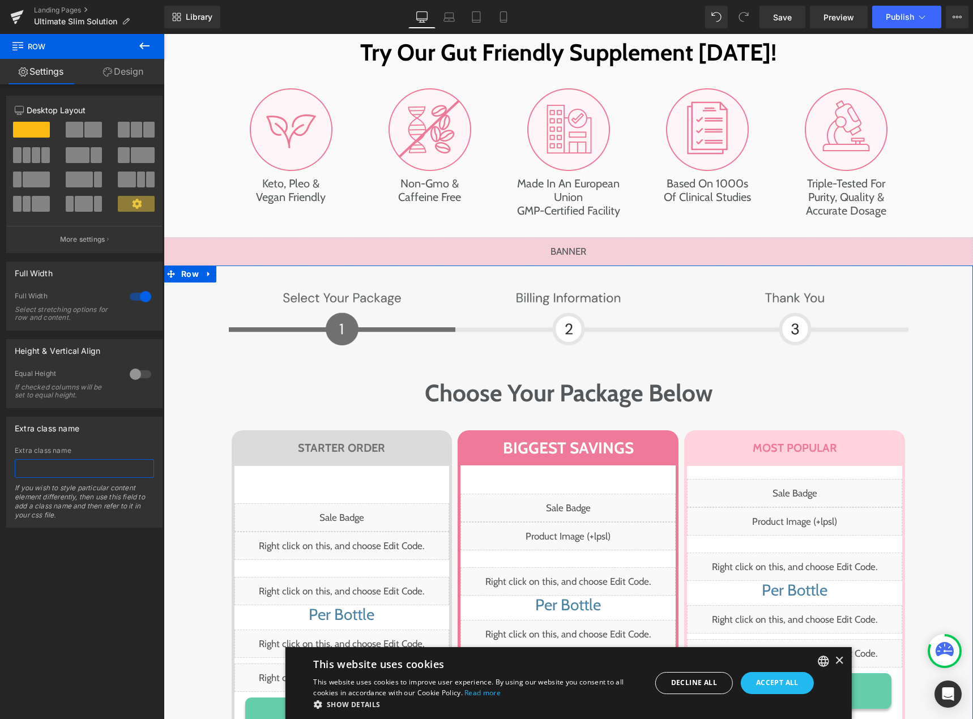
click at [61, 464] on input "text" at bounding box center [84, 468] width 139 height 19
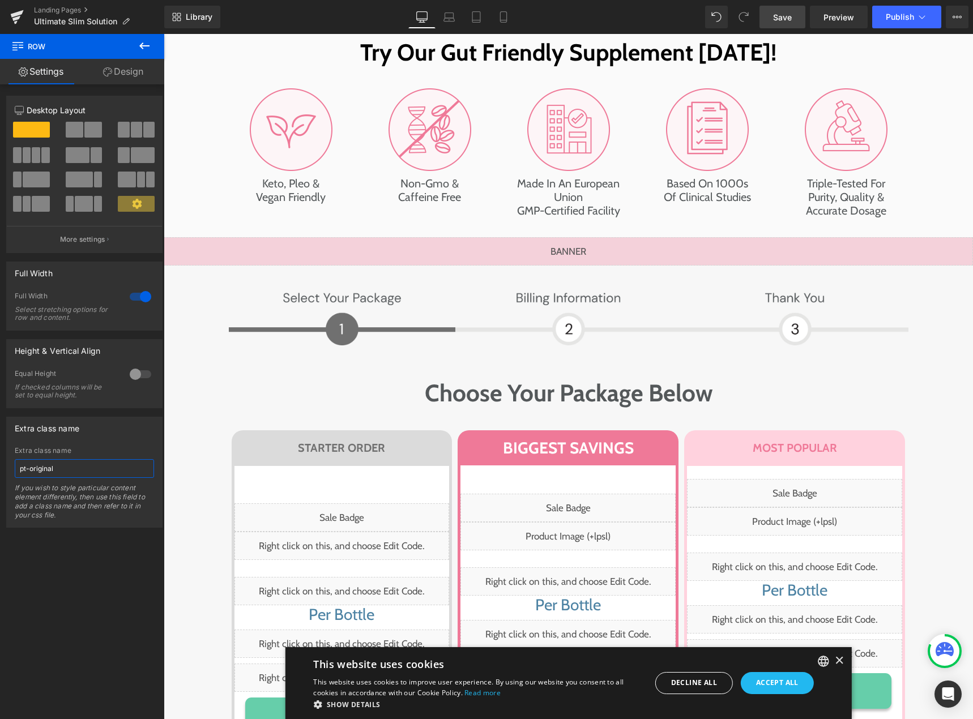
type input "pt-original"
click at [778, 17] on span "Save" at bounding box center [782, 17] width 19 height 12
